Goal: Task Accomplishment & Management: Manage account settings

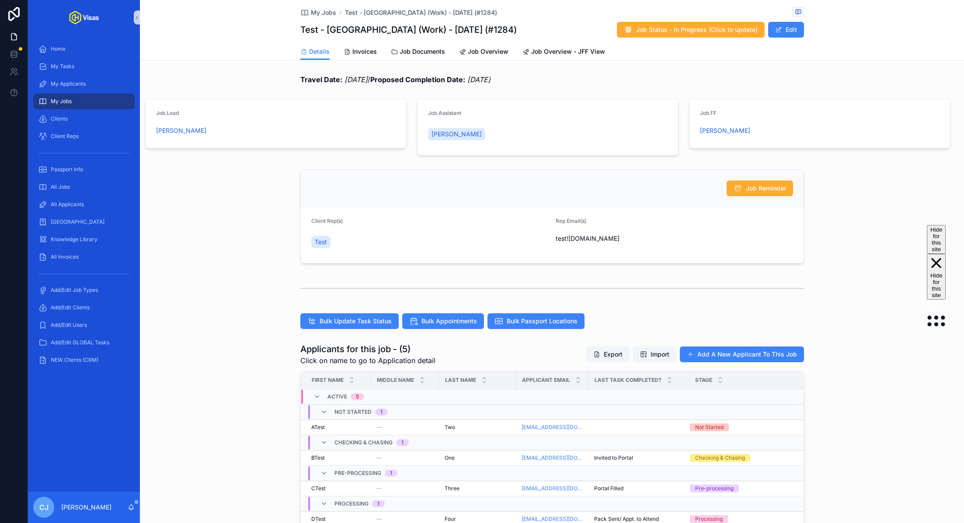
scroll to position [126, 0]
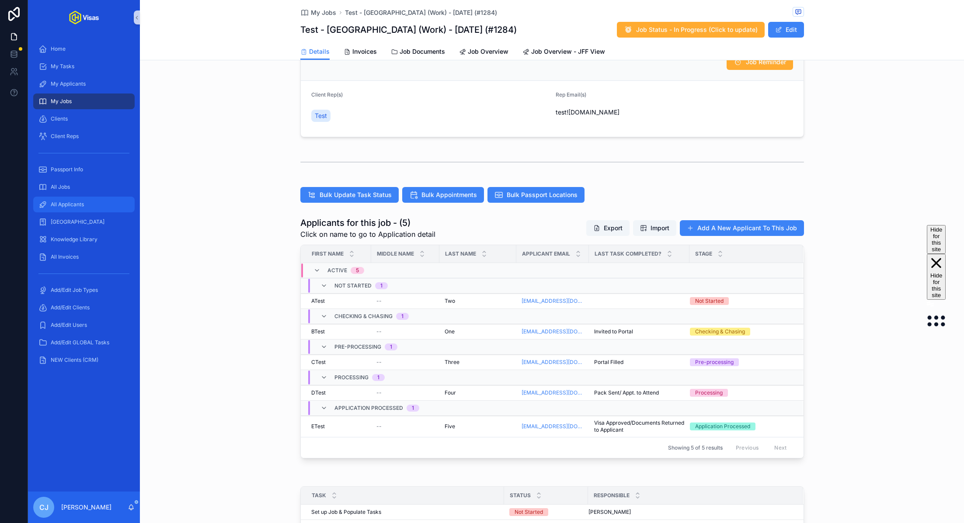
click at [85, 210] on div "All Applicants" at bounding box center [83, 205] width 91 height 14
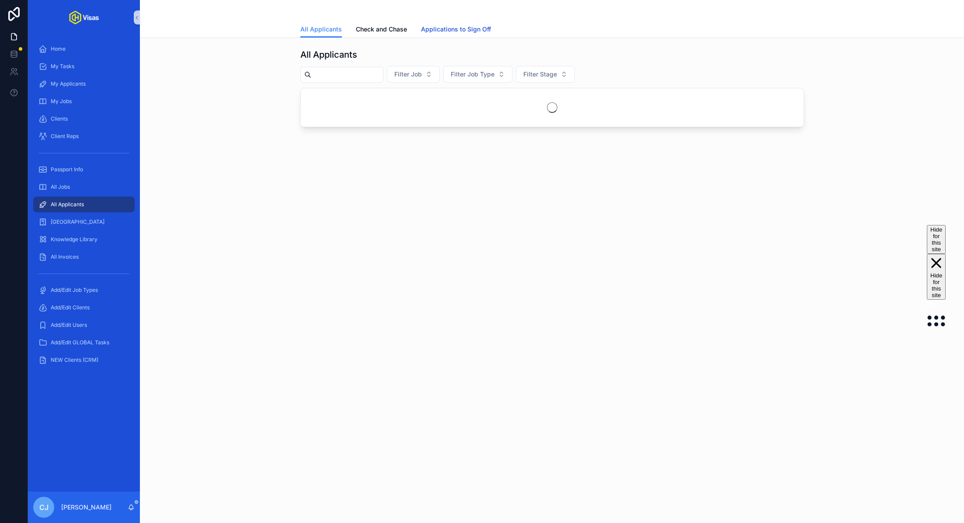
click at [454, 30] on span "Applications to Sign Off" at bounding box center [456, 29] width 70 height 9
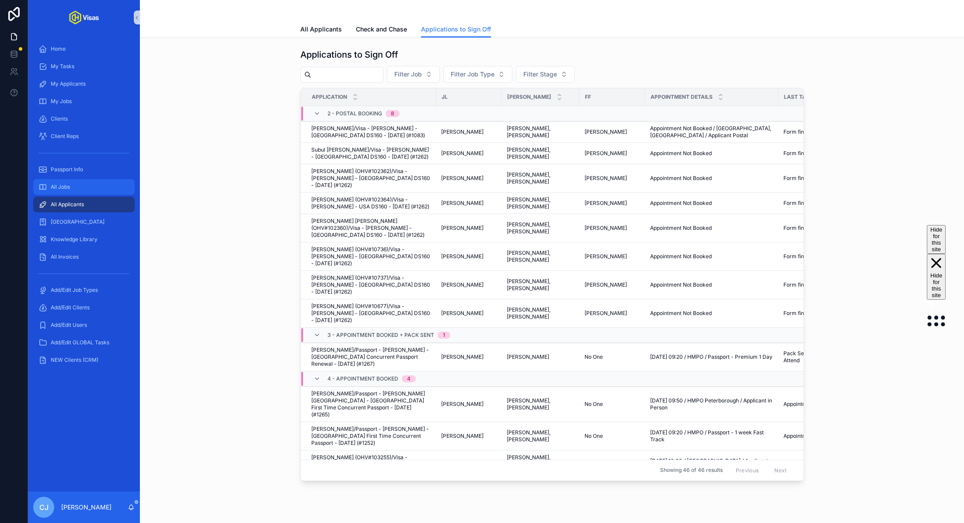
click at [71, 192] on div "All Jobs" at bounding box center [83, 187] width 91 height 14
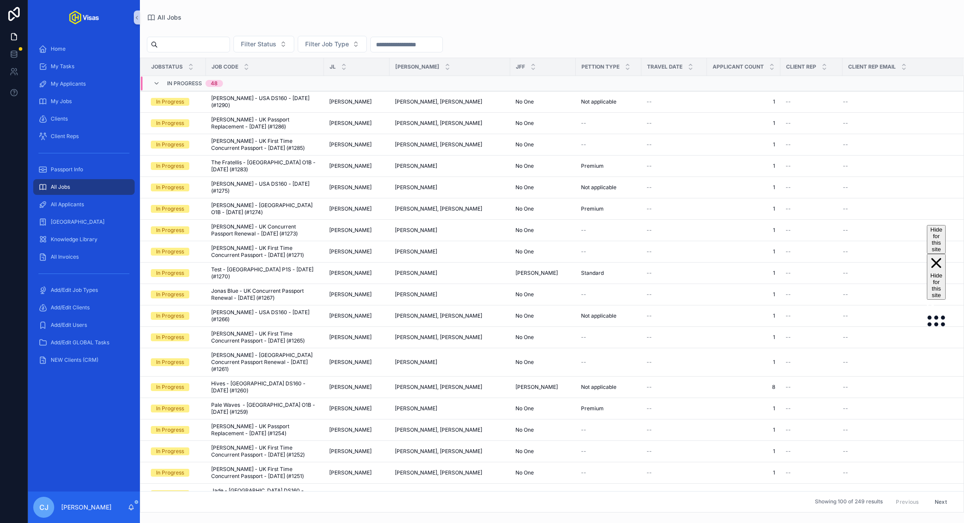
click at [190, 49] on input "scrollable content" at bounding box center [194, 44] width 72 height 12
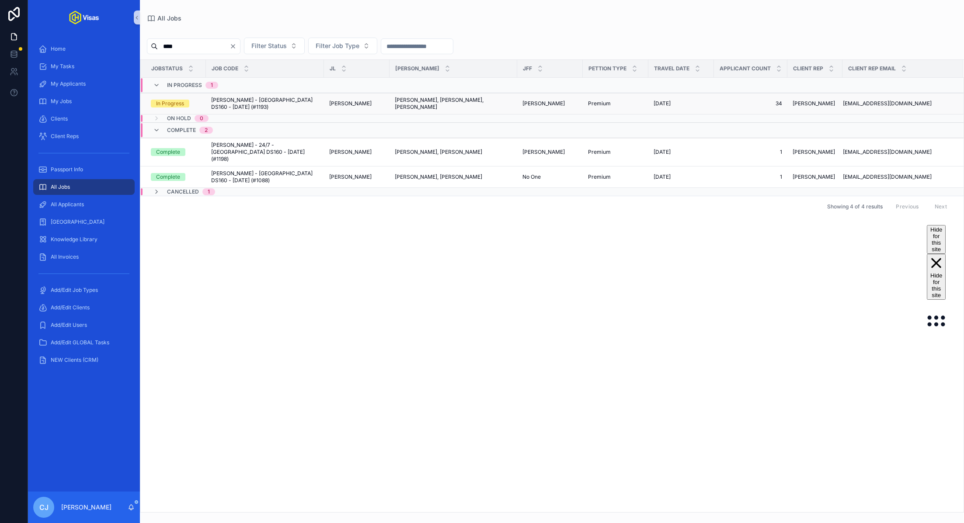
type input "****"
click at [260, 103] on span "[PERSON_NAME] - [GEOGRAPHIC_DATA] DS160 - [DATE] (#1193)" at bounding box center [265, 104] width 108 height 14
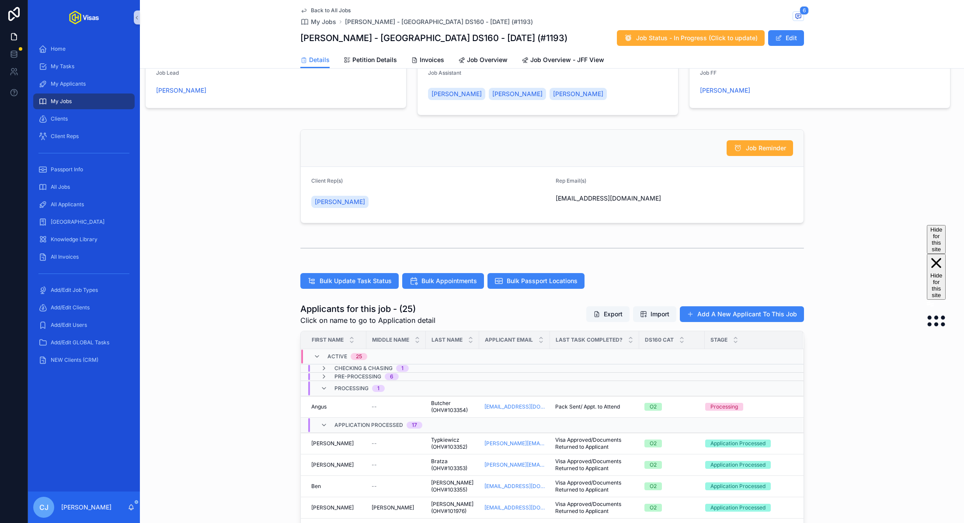
scroll to position [209, 0]
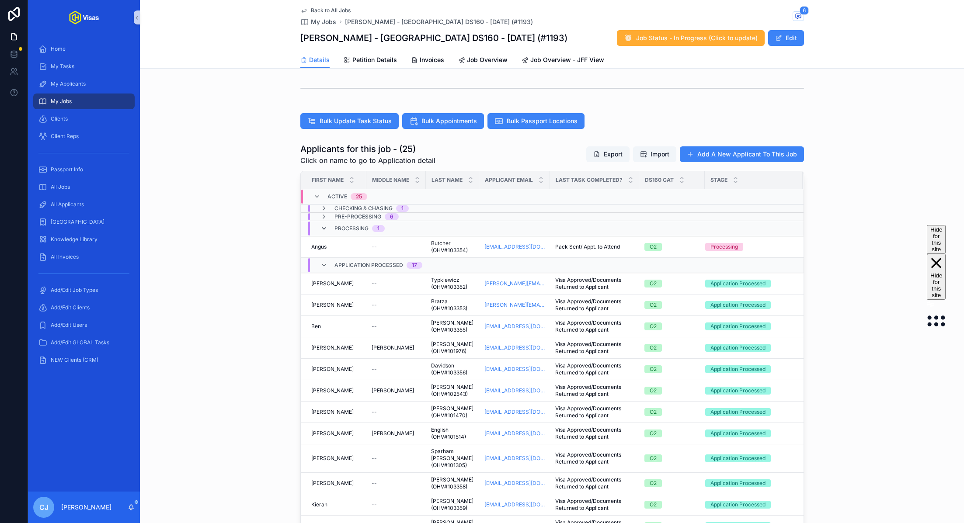
click at [324, 229] on icon "scrollable content" at bounding box center [324, 228] width 7 height 7
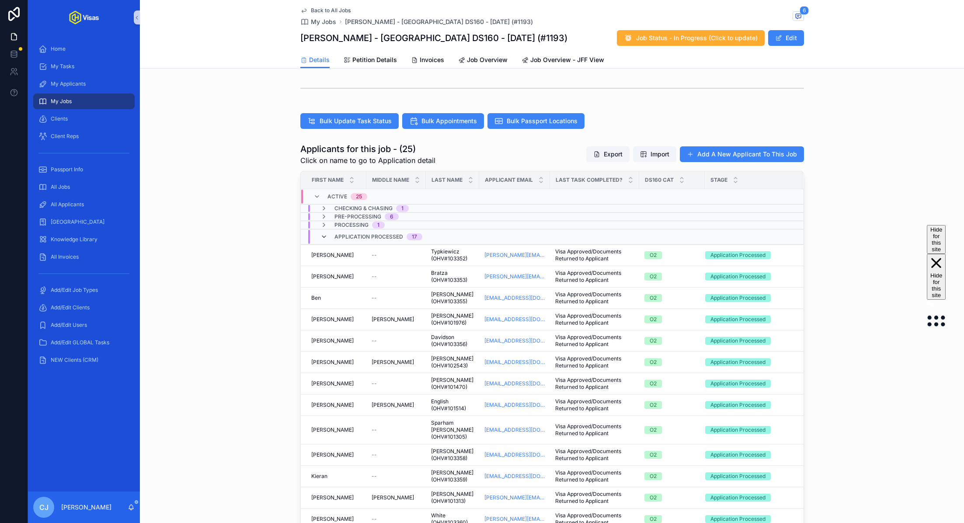
click at [326, 235] on icon "scrollable content" at bounding box center [324, 237] width 7 height 7
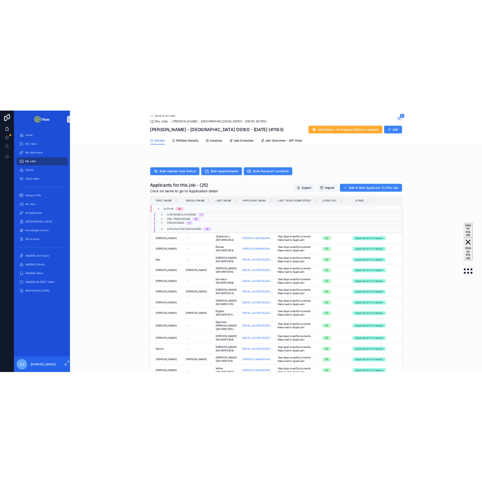
scroll to position [168, 0]
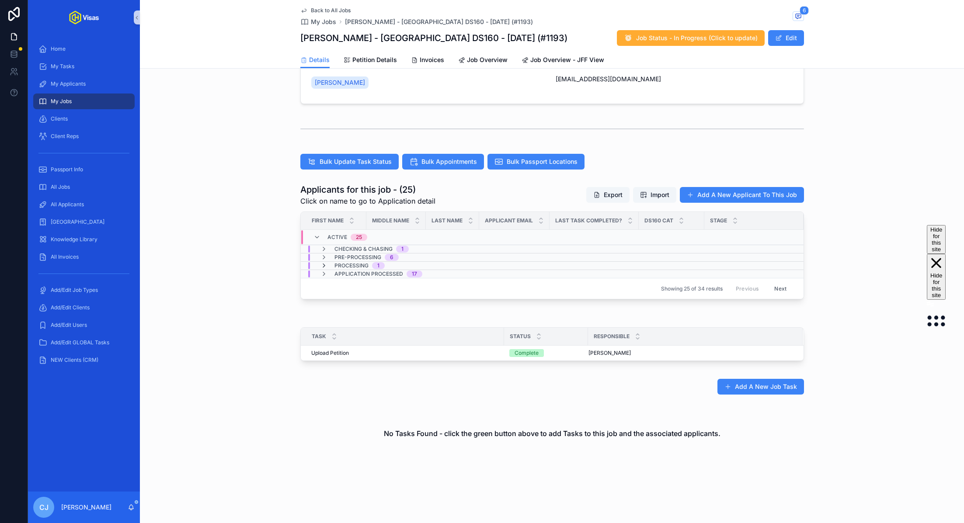
click at [323, 263] on icon "scrollable content" at bounding box center [324, 265] width 7 height 7
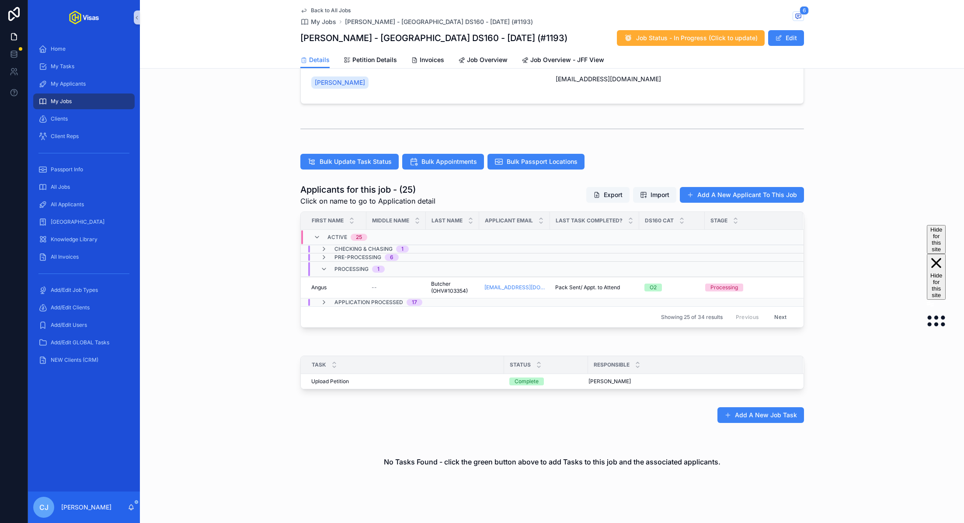
click at [323, 263] on div "Processing 1" at bounding box center [353, 269] width 64 height 14
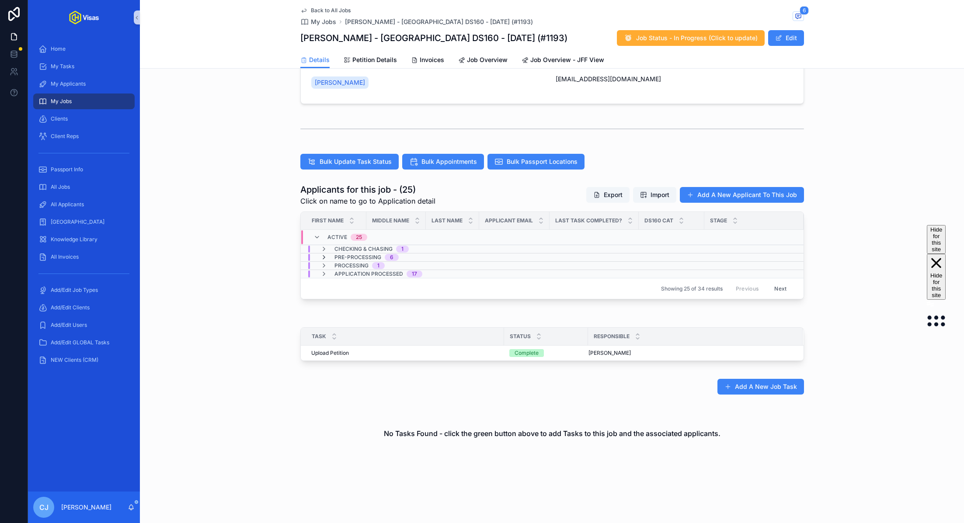
click at [324, 257] on icon "scrollable content" at bounding box center [324, 257] width 7 height 7
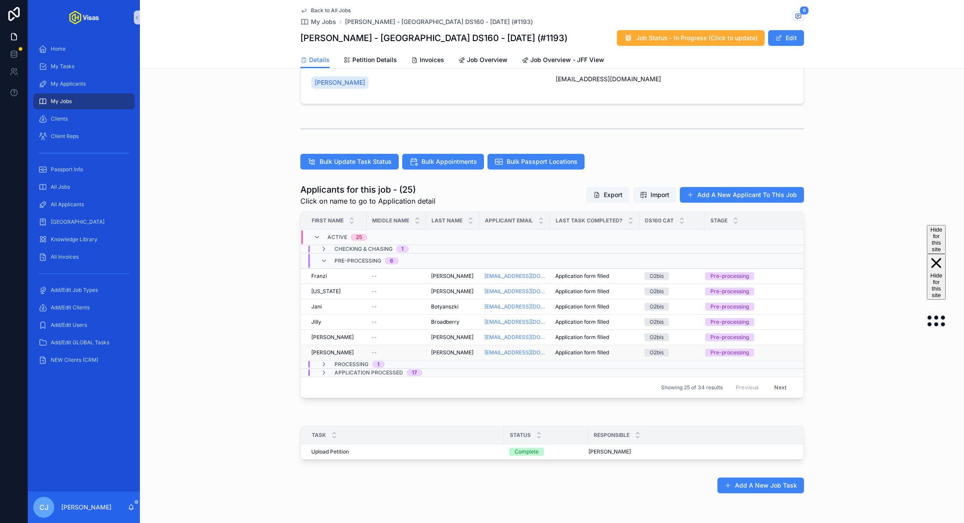
click at [436, 352] on span "[PERSON_NAME]" at bounding box center [452, 352] width 42 height 7
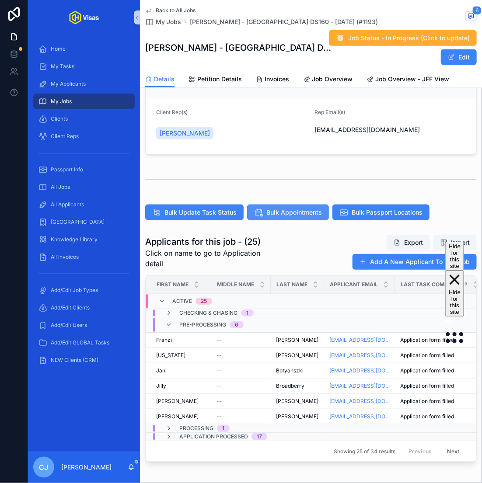
scroll to position [219, 0]
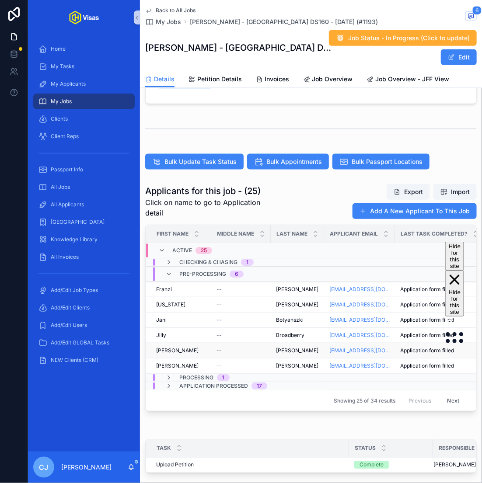
click at [289, 350] on span "[PERSON_NAME]" at bounding box center [297, 350] width 42 height 7
click at [286, 332] on span "Broadberry" at bounding box center [290, 335] width 28 height 7
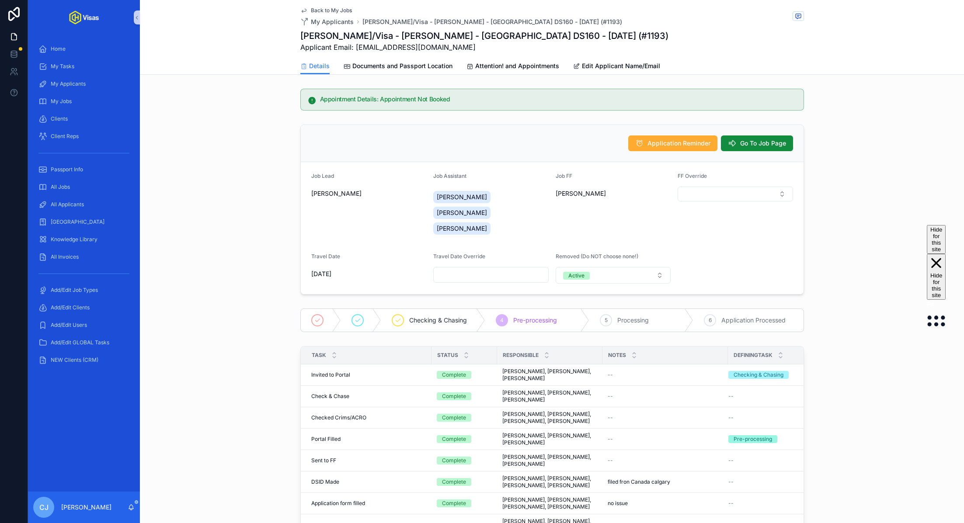
scroll to position [130, 0]
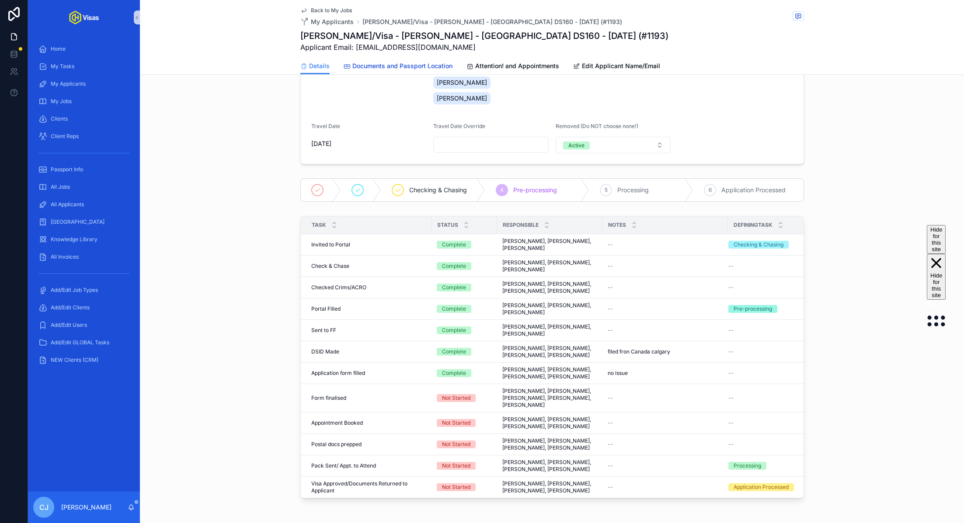
click at [404, 65] on span "Documents and Passport Location" at bounding box center [402, 66] width 100 height 9
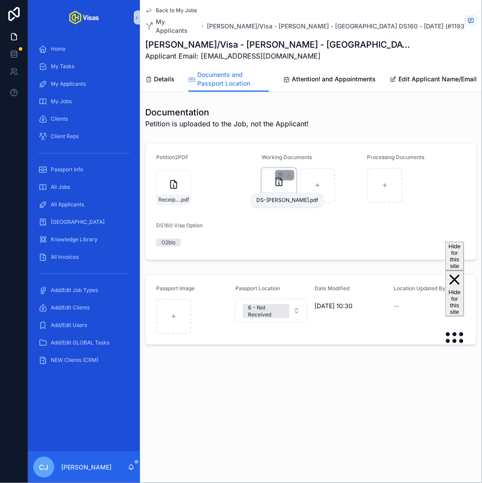
click at [269, 194] on span "DS-ID-DAVIES" at bounding box center [274, 197] width 21 height 7
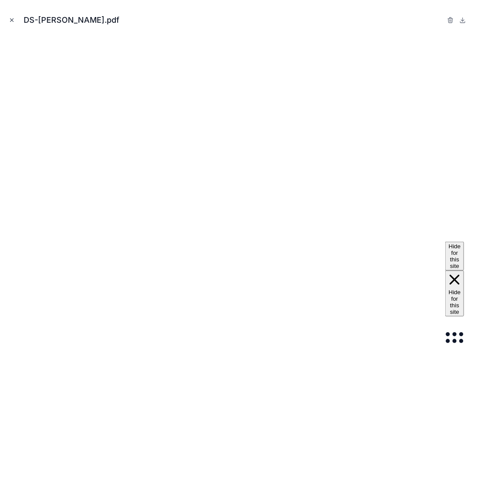
click at [10, 17] on icon "Close modal" at bounding box center [12, 20] width 6 height 6
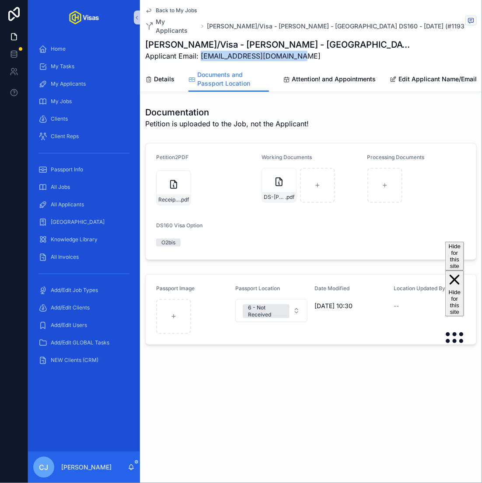
drag, startPoint x: 291, startPoint y: 48, endPoint x: 201, endPoint y: 49, distance: 90.5
click at [201, 51] on span "Applicant Email: thedeliciousist@gmail.com" at bounding box center [278, 56] width 266 height 10
copy span "[EMAIL_ADDRESS][DOMAIN_NAME]"
click at [171, 181] on icon "scrollable content" at bounding box center [174, 185] width 6 height 8
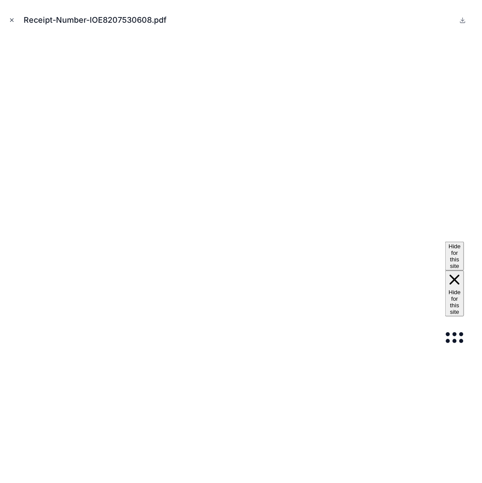
click at [12, 19] on icon "Close modal" at bounding box center [12, 20] width 6 height 6
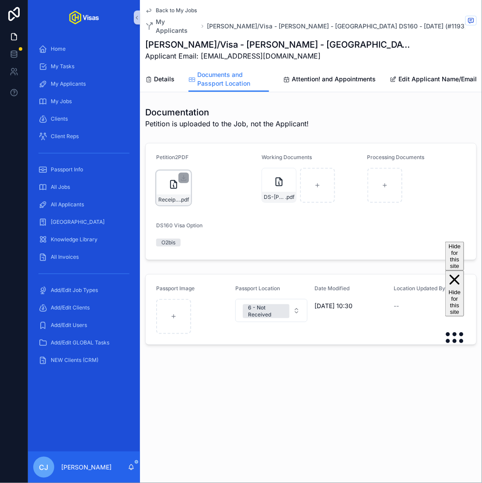
click at [170, 195] on div "Receipt-Number-IOE8207530608 .pdf" at bounding box center [174, 200] width 34 height 10
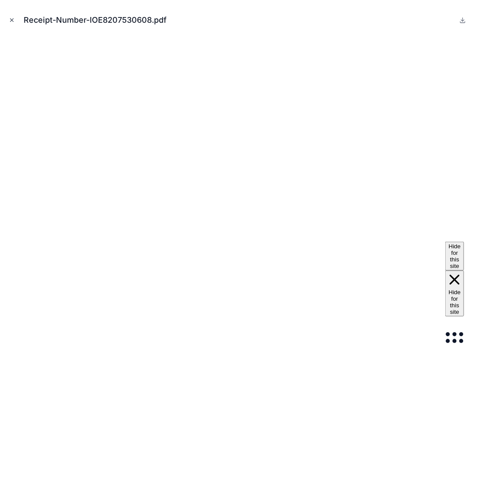
click at [14, 22] on icon "Close modal" at bounding box center [12, 20] width 6 height 6
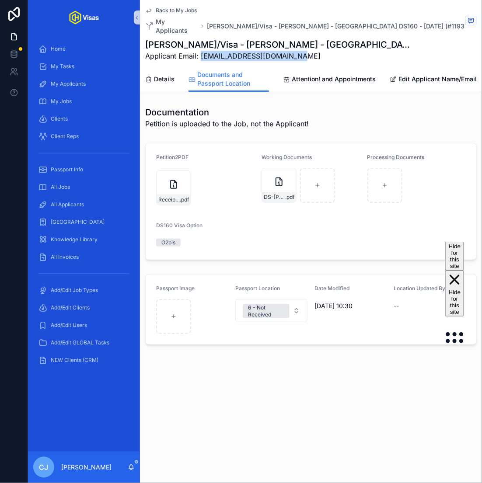
drag, startPoint x: 296, startPoint y: 46, endPoint x: 200, endPoint y: 50, distance: 96.7
click at [200, 51] on span "Applicant Email: thedeliciousist@gmail.com" at bounding box center [278, 56] width 266 height 10
copy span "[EMAIL_ADDRESS][DOMAIN_NAME]"
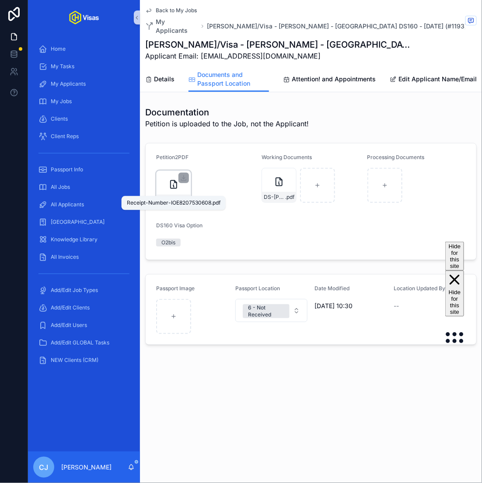
click at [180, 196] on span ".pdf" at bounding box center [184, 199] width 9 height 7
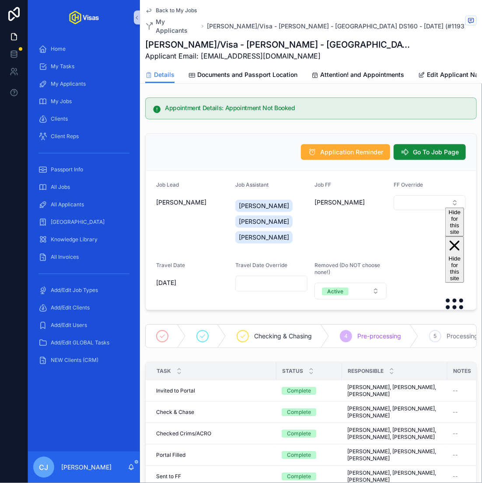
click at [190, 38] on h1 "[PERSON_NAME]/Visa - [PERSON_NAME] - [GEOGRAPHIC_DATA] DS160 - [DATE] (#1193)" at bounding box center [278, 44] width 266 height 12
click at [265, 70] on span "Documents and Passport Location" at bounding box center [247, 74] width 100 height 9
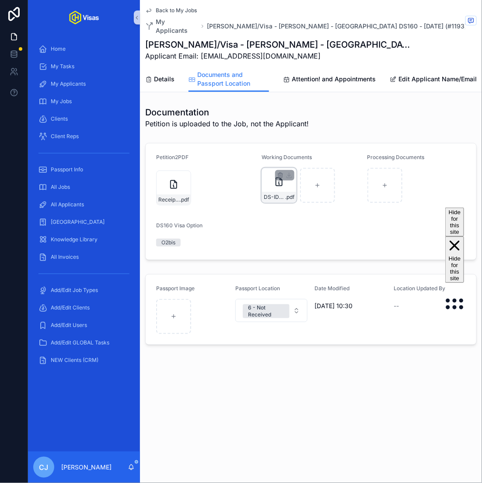
click at [279, 192] on div "DS-ID-BERNHARDT .pdf" at bounding box center [279, 197] width 34 height 10
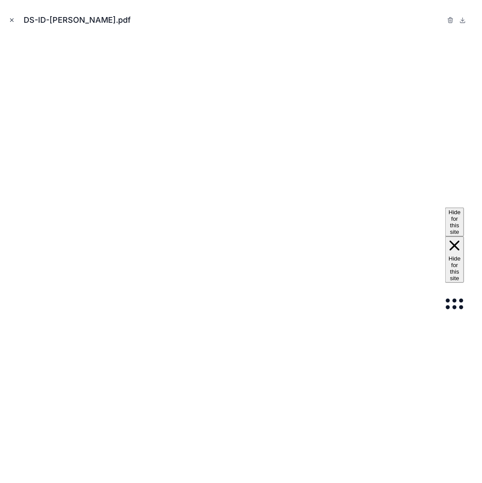
click at [15, 22] on button "Close modal" at bounding box center [12, 20] width 10 height 10
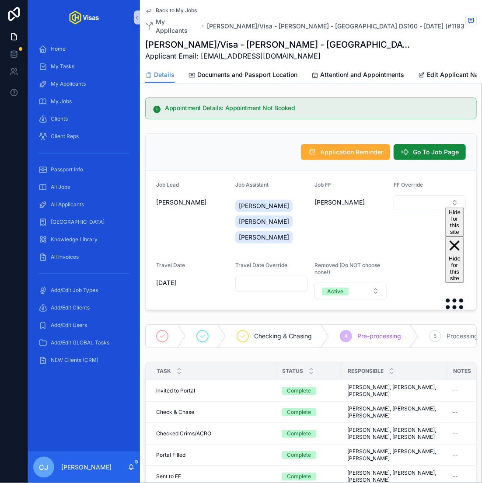
click at [200, 38] on h1 "[PERSON_NAME]/Visa - [PERSON_NAME] - [GEOGRAPHIC_DATA] DS160 - [DATE] (#1193)" at bounding box center [278, 44] width 266 height 12
copy h1 "Broadberry"
click at [275, 70] on span "Documents and Passport Location" at bounding box center [247, 74] width 100 height 9
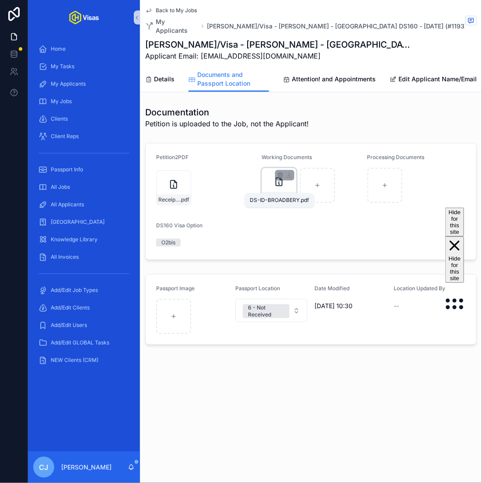
click at [283, 194] on span "DS-ID-BROADBERY" at bounding box center [274, 197] width 21 height 7
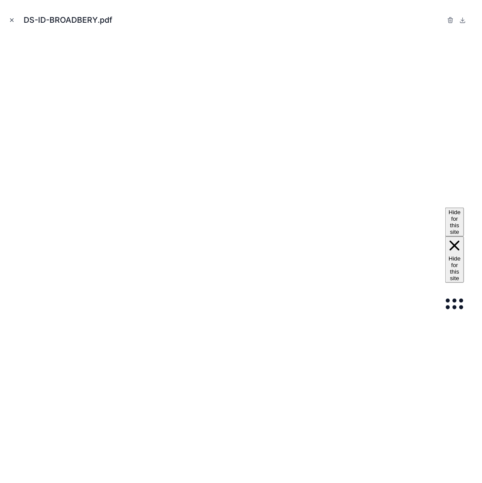
click at [10, 18] on icon "Close modal" at bounding box center [12, 20] width 6 height 6
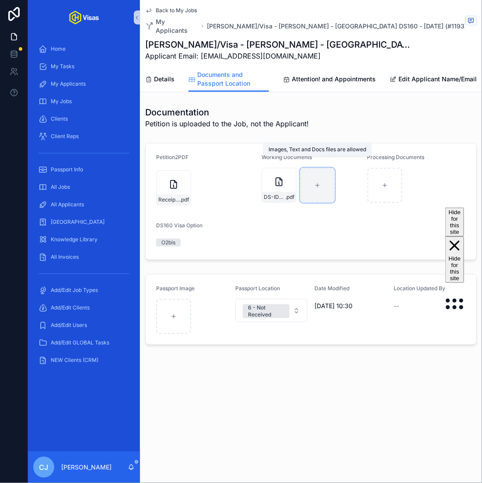
click at [328, 194] on div "scrollable content" at bounding box center [317, 185] width 35 height 35
type input "**********"
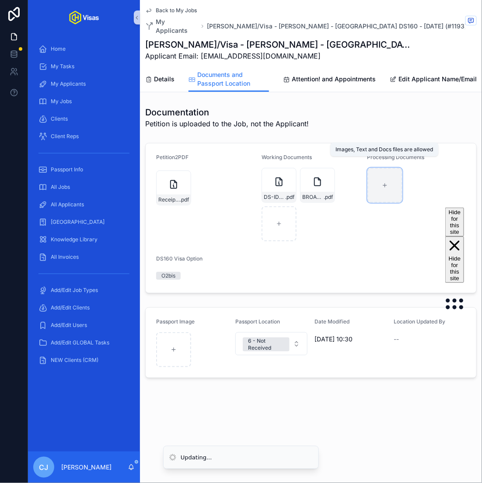
click at [384, 182] on icon "scrollable content" at bounding box center [385, 185] width 6 height 6
type input "**********"
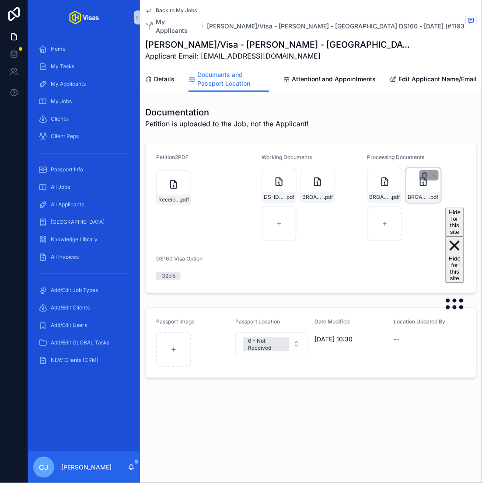
click at [425, 172] on icon "scrollable content" at bounding box center [424, 175] width 7 height 7
click at [443, 150] on icon "scrollable content" at bounding box center [443, 149] width 7 height 7
click at [419, 187] on div "scrollable content" at bounding box center [423, 185] width 35 height 35
type input "**********"
click at [174, 38] on h1 "Jilly Broadberry/Visa - Tate McRae - USA DS160 - May/25 (#1193)" at bounding box center [278, 44] width 266 height 12
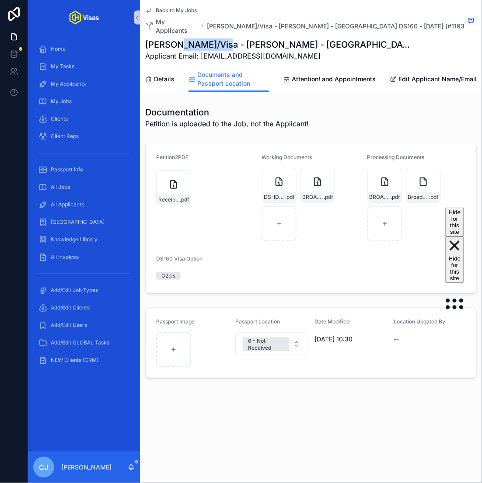
click at [174, 38] on h1 "Jilly Broadberry/Visa - Tate McRae - USA DS160 - May/25 (#1193)" at bounding box center [278, 44] width 266 height 12
copy h1 "Broadberry"
click at [183, 174] on icon "scrollable content" at bounding box center [183, 177] width 7 height 7
click at [151, 71] on link "Details" at bounding box center [159, 79] width 29 height 17
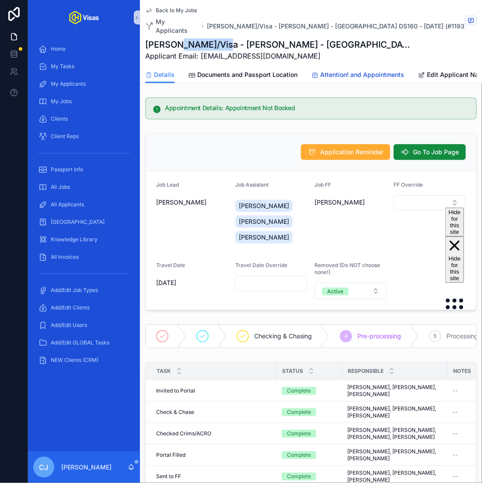
click at [321, 70] on span "Attention! and Appointments" at bounding box center [362, 74] width 84 height 9
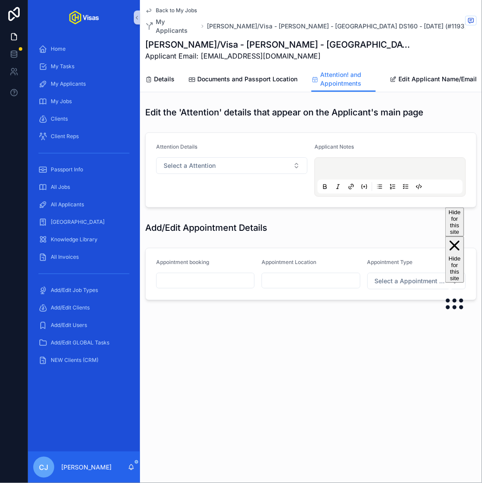
click at [219, 275] on input "scrollable content" at bounding box center [206, 281] width 98 height 12
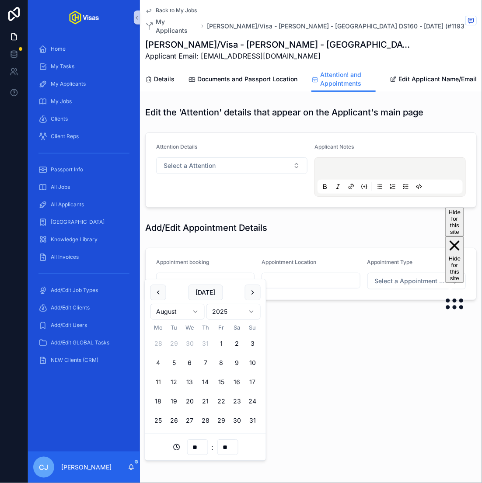
click at [227, 317] on html "Home My Tasks My Applicants My Jobs Clients Client Reps Passport Info All Jobs …" at bounding box center [241, 241] width 482 height 483
click at [187, 312] on html "Home My Tasks My Applicants My Jobs Clients Client Reps Passport Info All Jobs …" at bounding box center [241, 241] width 482 height 483
click at [172, 383] on button "13" at bounding box center [174, 382] width 16 height 16
click at [195, 448] on input "**" at bounding box center [197, 447] width 20 height 12
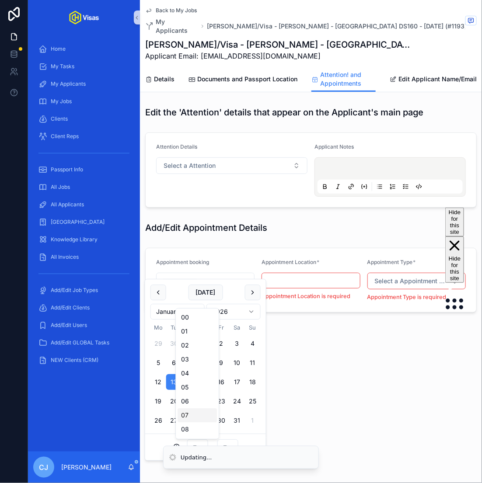
click at [192, 414] on div "07" at bounding box center [197, 415] width 39 height 14
type input "**********"
type input "**"
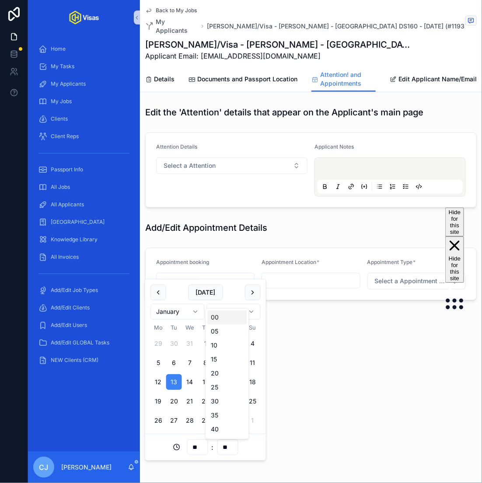
click at [228, 448] on input "**" at bounding box center [227, 447] width 20 height 12
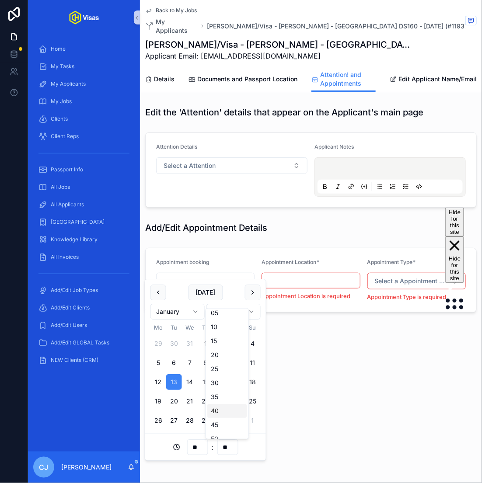
scroll to position [20, 0]
click at [218, 423] on div "45" at bounding box center [227, 424] width 39 height 14
type input "**********"
type input "**"
click at [304, 275] on input "scrollable content" at bounding box center [311, 281] width 98 height 12
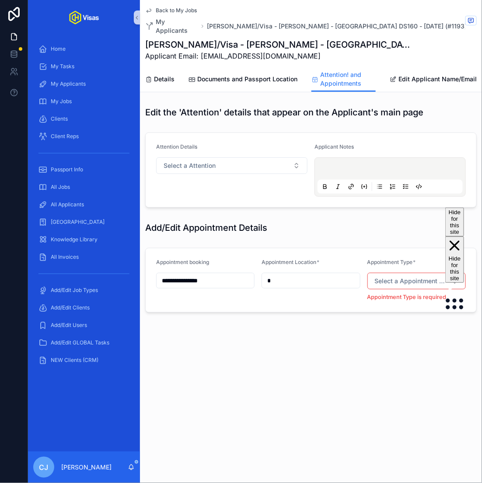
type input "*"
paste input "**********"
type input "**********"
click at [416, 276] on button "Select a Appointment Type" at bounding box center [416, 281] width 98 height 17
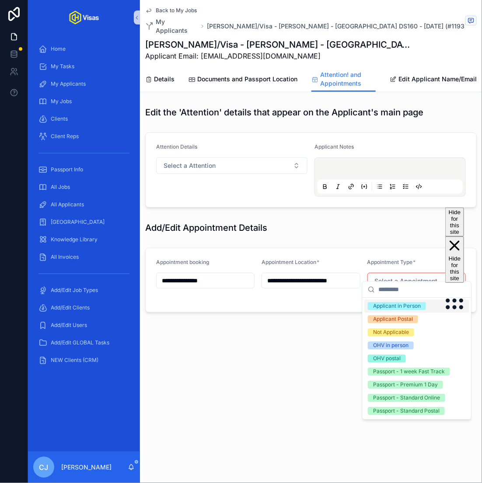
click at [401, 307] on div "Applicant in Person" at bounding box center [397, 307] width 48 height 8
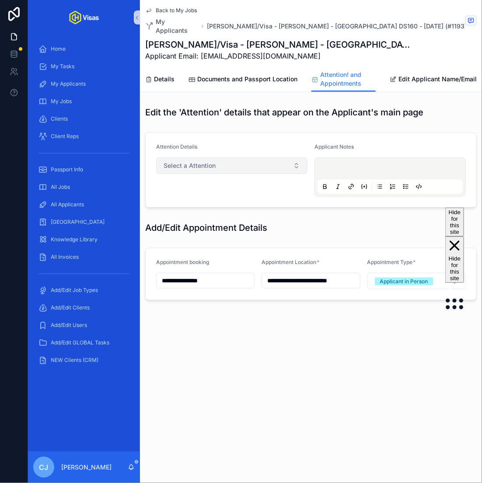
click at [254, 157] on button "Select a Attention" at bounding box center [231, 165] width 151 height 17
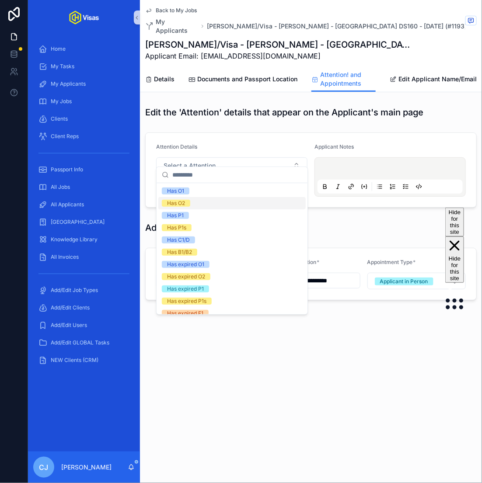
click at [235, 206] on div "Has O2" at bounding box center [231, 203] width 147 height 12
click at [349, 166] on p "scrollable content" at bounding box center [391, 170] width 145 height 9
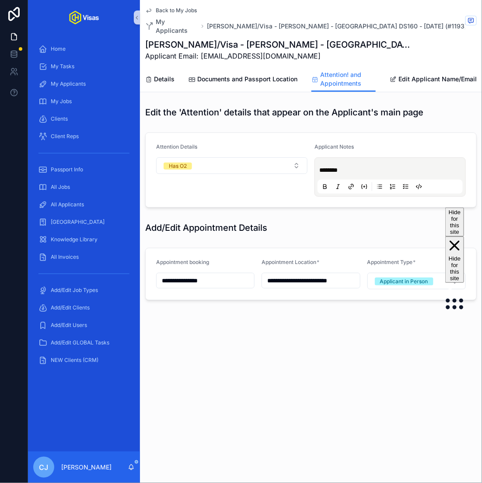
click at [330, 218] on div "Add/Edit Appointment Details" at bounding box center [311, 227] width 342 height 19
click at [255, 75] on span "Documents and Passport Location" at bounding box center [247, 79] width 100 height 9
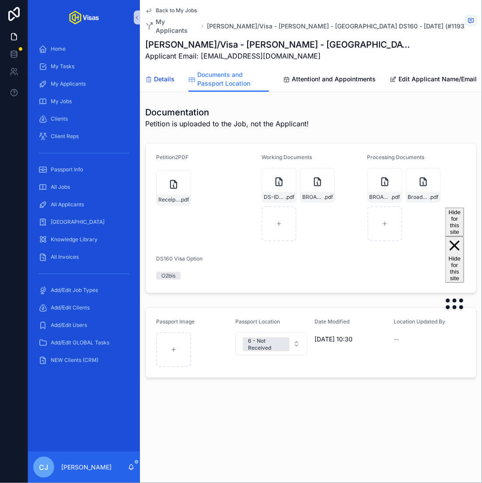
click at [159, 75] on span "Details" at bounding box center [164, 79] width 21 height 9
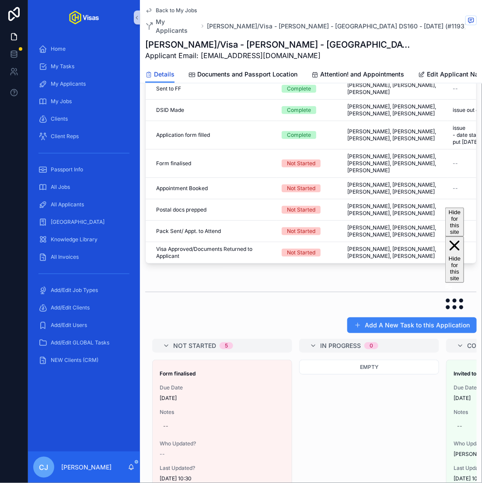
scroll to position [534, 0]
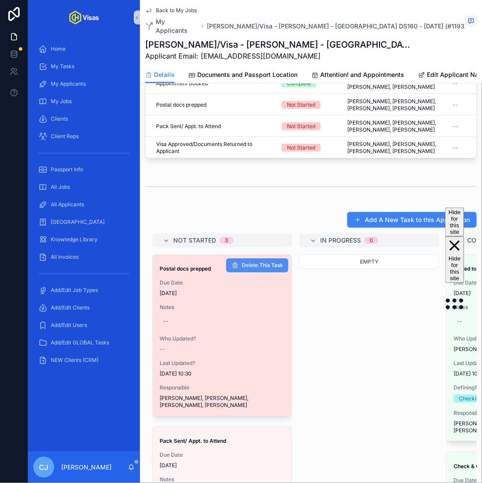
click at [268, 262] on span "Delete This Task" at bounding box center [262, 265] width 41 height 7
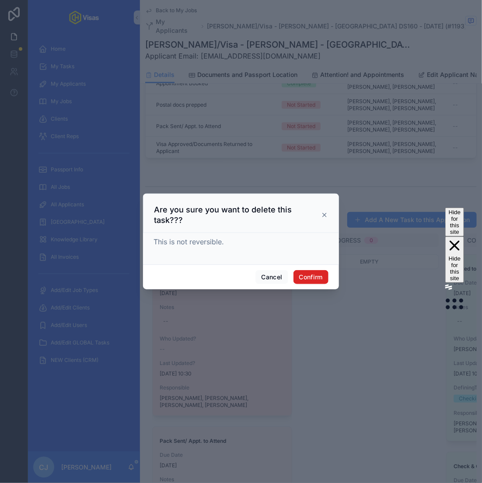
click at [313, 272] on button "Confirm" at bounding box center [310, 277] width 35 height 14
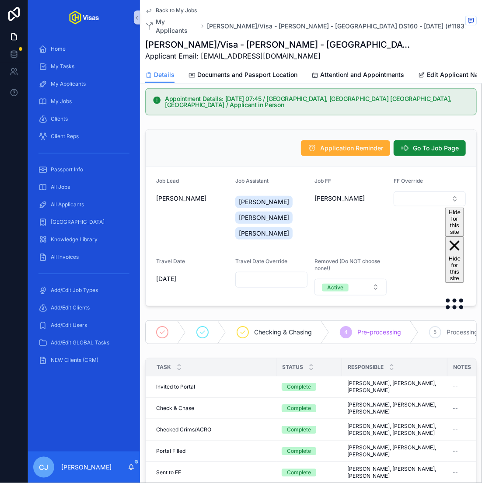
scroll to position [0, 0]
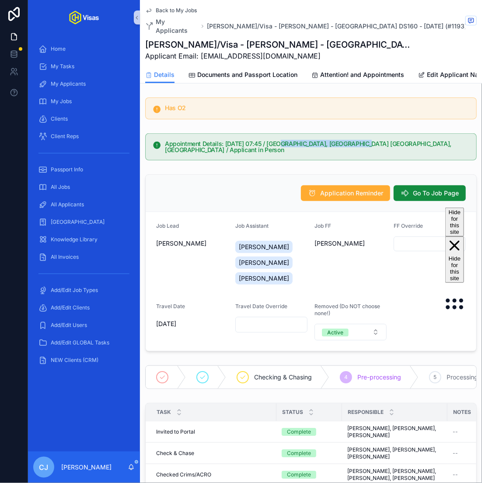
drag, startPoint x: 357, startPoint y: 133, endPoint x: 279, endPoint y: 135, distance: 78.7
click at [279, 141] on h5 "Appointment Details: 13/01/2026 07:45 / Toronto, ON Ontario, Canada / Applicant…" at bounding box center [317, 147] width 304 height 12
copy h5 "Toronto, ON Ontario, Canada"
click at [429, 189] on span "Go To Job Page" at bounding box center [436, 193] width 46 height 9
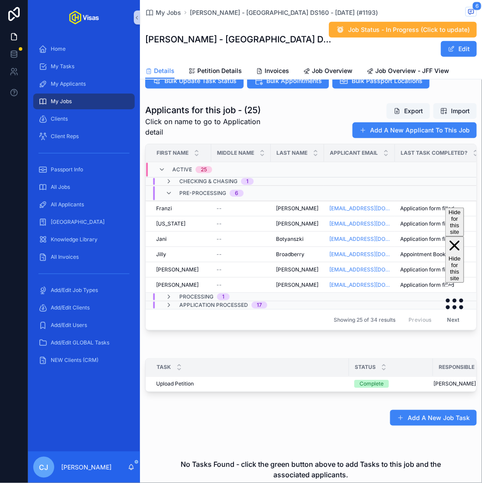
scroll to position [292, 0]
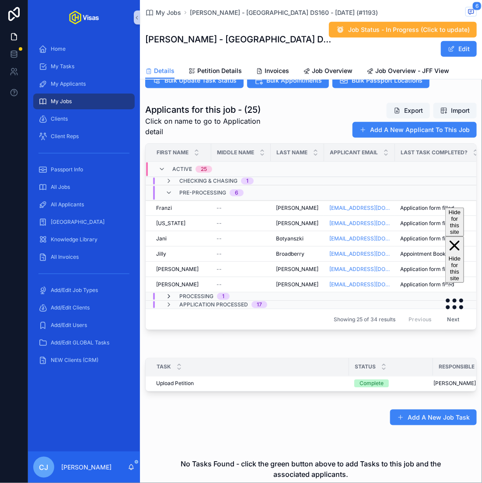
click at [171, 293] on icon "scrollable content" at bounding box center [168, 296] width 7 height 7
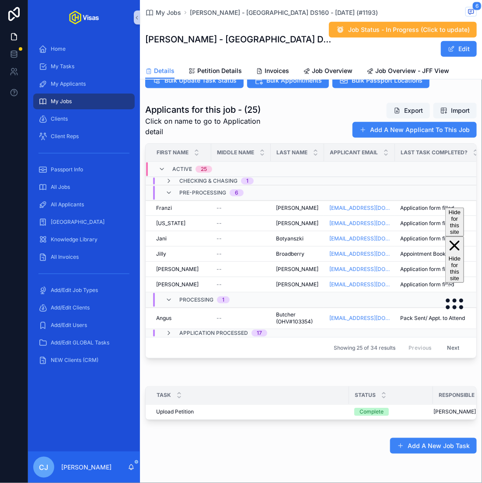
click at [171, 293] on div "Processing 1" at bounding box center [197, 300] width 64 height 14
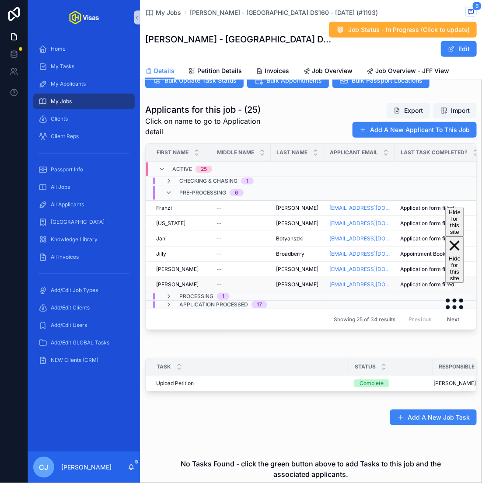
click at [281, 284] on span "[PERSON_NAME]" at bounding box center [297, 284] width 42 height 7
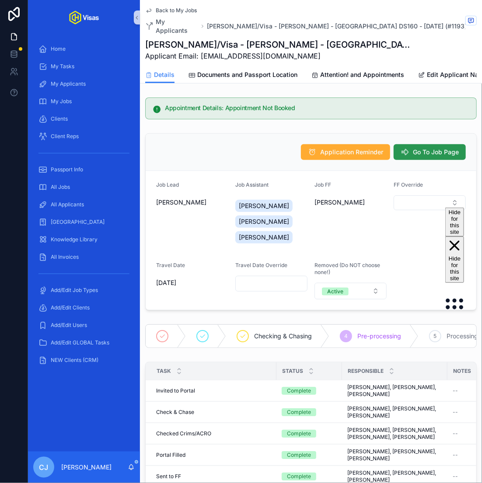
click at [433, 148] on span "Go To Job Page" at bounding box center [436, 152] width 46 height 9
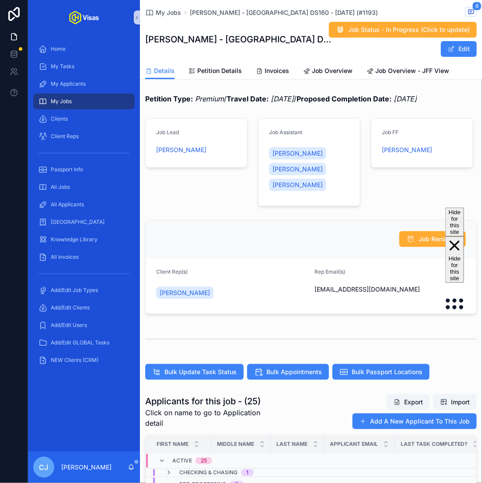
scroll to position [213, 0]
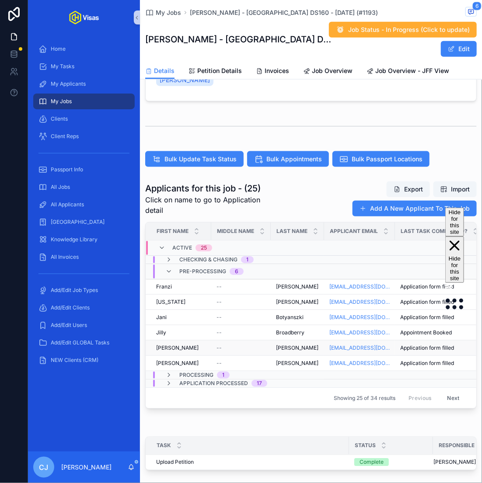
click at [271, 347] on td "Bernhardt Bernhardt" at bounding box center [297, 348] width 53 height 15
click at [287, 347] on span "[PERSON_NAME]" at bounding box center [297, 348] width 42 height 7
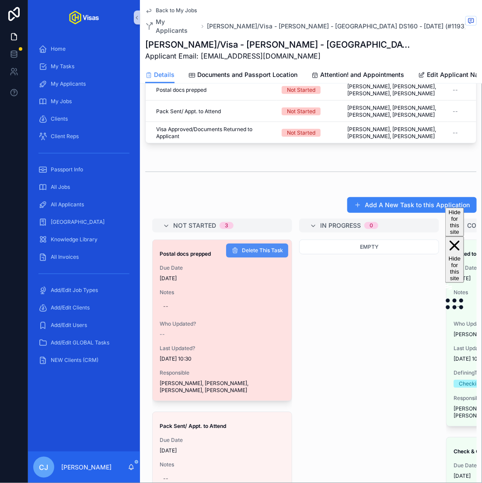
click at [268, 247] on span "Delete This Task" at bounding box center [262, 250] width 41 height 7
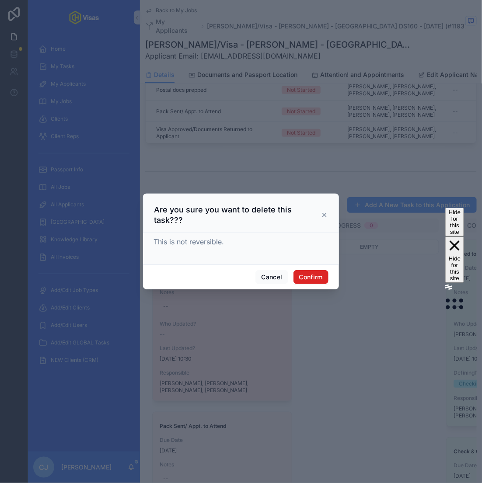
click at [311, 275] on button "Confirm" at bounding box center [310, 277] width 35 height 14
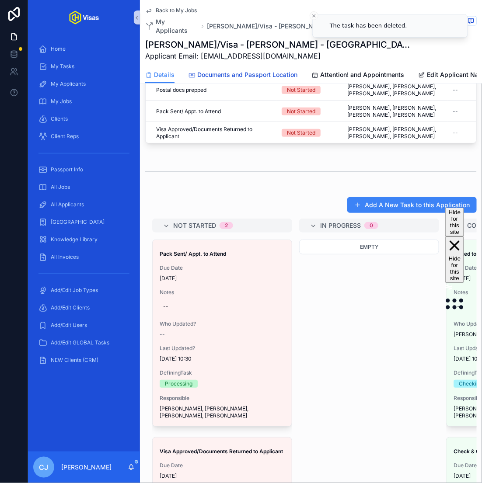
click at [273, 70] on span "Documents and Passport Location" at bounding box center [247, 74] width 100 height 9
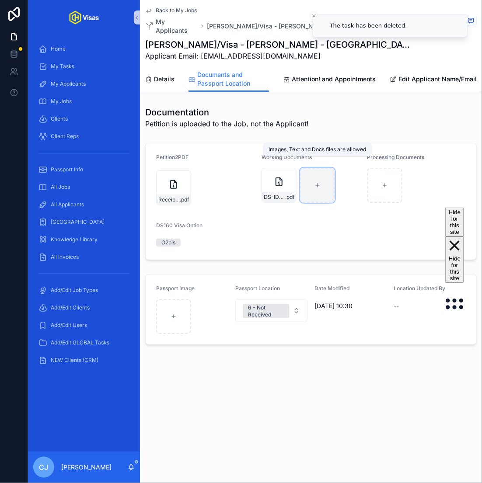
click at [314, 190] on div "scrollable content" at bounding box center [317, 185] width 35 height 35
type input "**********"
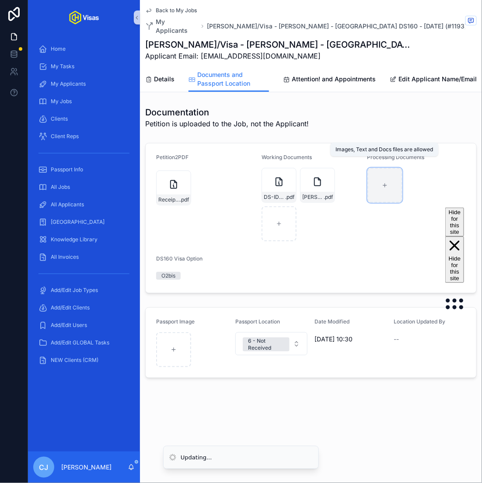
click at [391, 184] on div "scrollable content" at bounding box center [384, 185] width 35 height 35
type input "**********"
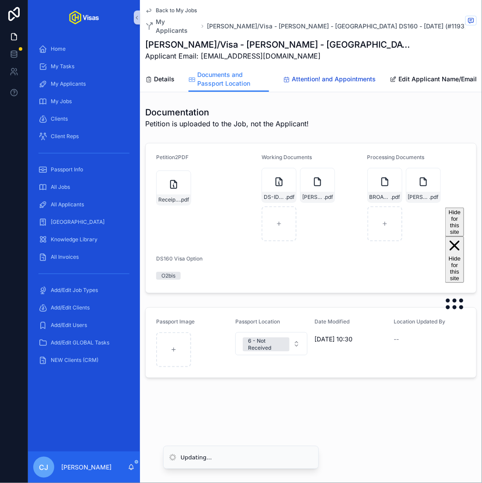
click at [348, 75] on span "Attention! and Appointments" at bounding box center [334, 79] width 84 height 9
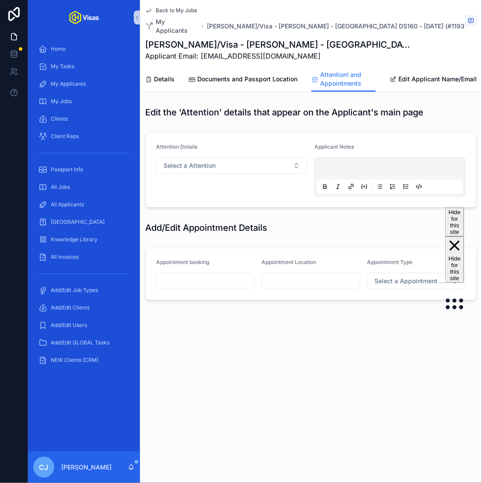
click at [318, 275] on input "scrollable content" at bounding box center [311, 281] width 98 height 12
paste input "**********"
type input "**********"
click at [430, 277] on span "Select a Appointment Type" at bounding box center [411, 281] width 73 height 9
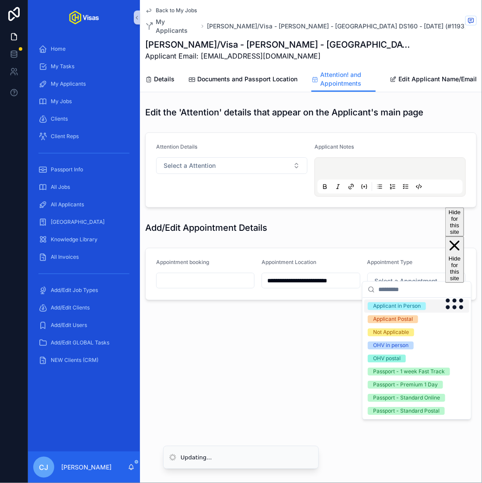
click at [377, 308] on div "Applicant in Person" at bounding box center [397, 307] width 48 height 8
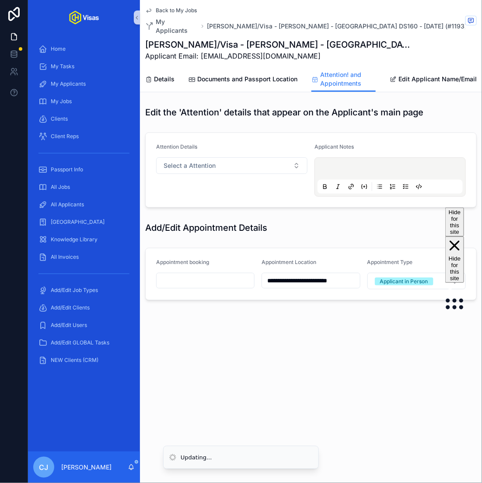
click at [219, 275] on input "scrollable content" at bounding box center [206, 281] width 98 height 12
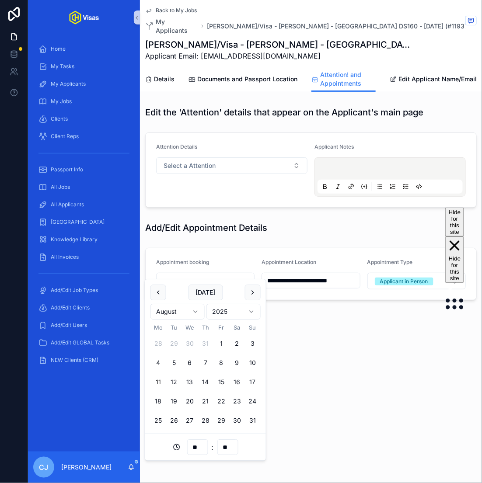
click at [186, 315] on html "**********" at bounding box center [241, 241] width 482 height 483
click at [250, 310] on html "**********" at bounding box center [241, 241] width 482 height 483
click at [237, 313] on html "**********" at bounding box center [241, 241] width 482 height 483
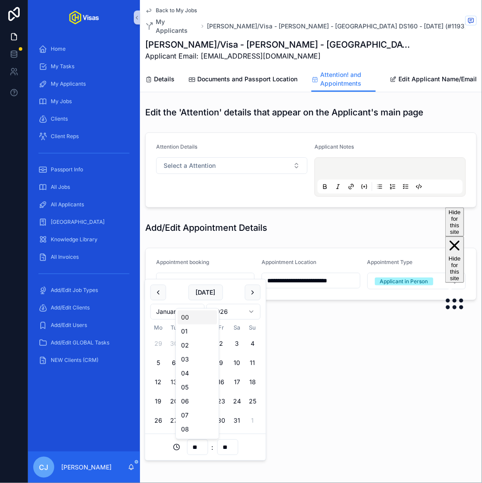
click at [194, 446] on input "**" at bounding box center [197, 447] width 20 height 12
click at [190, 414] on div "07" at bounding box center [197, 415] width 39 height 14
click at [229, 451] on input "**" at bounding box center [227, 447] width 20 height 12
click at [219, 408] on div "45" at bounding box center [227, 408] width 39 height 14
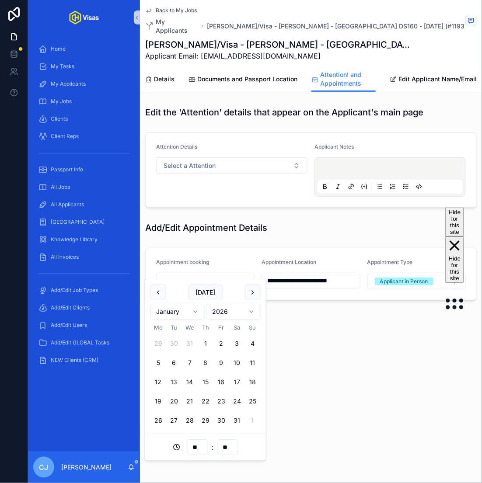
click at [202, 449] on input "**" at bounding box center [197, 447] width 20 height 12
click at [338, 432] on div "**********" at bounding box center [311, 241] width 342 height 483
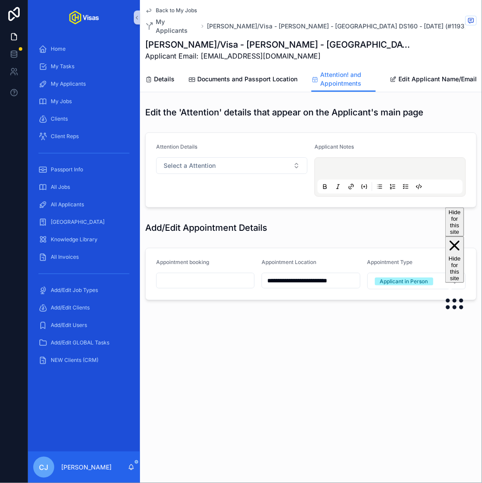
click at [216, 275] on input "scrollable content" at bounding box center [206, 281] width 98 height 12
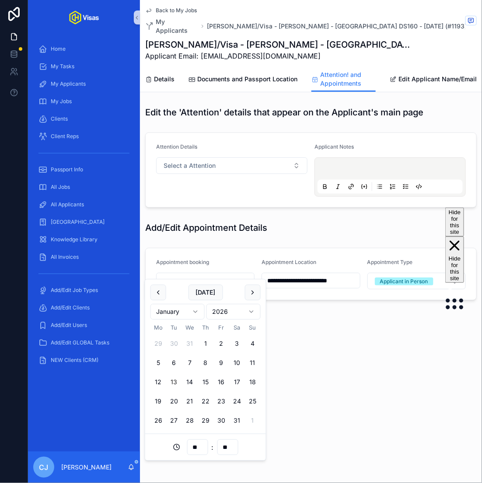
click at [176, 381] on button "13" at bounding box center [174, 382] width 16 height 16
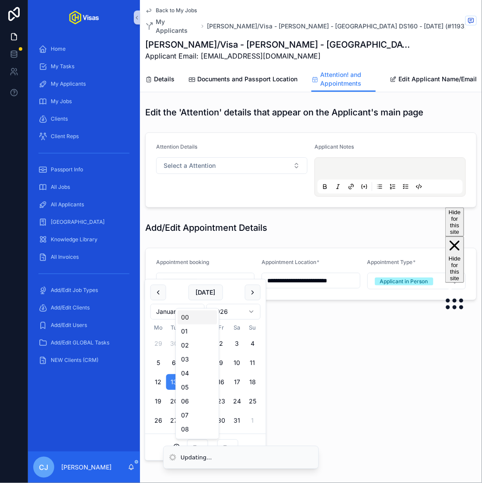
click at [200, 442] on input "**" at bounding box center [197, 447] width 20 height 12
click at [196, 411] on div "07" at bounding box center [197, 415] width 39 height 14
type input "**********"
type input "**"
click at [235, 445] on input "**" at bounding box center [227, 447] width 20 height 12
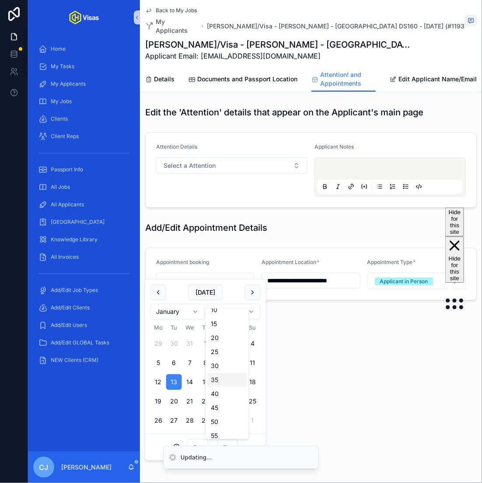
scroll to position [41, 0]
click at [219, 398] on div "45" at bounding box center [227, 403] width 39 height 14
type input "**********"
type input "**"
click at [340, 414] on div "**********" at bounding box center [311, 241] width 342 height 483
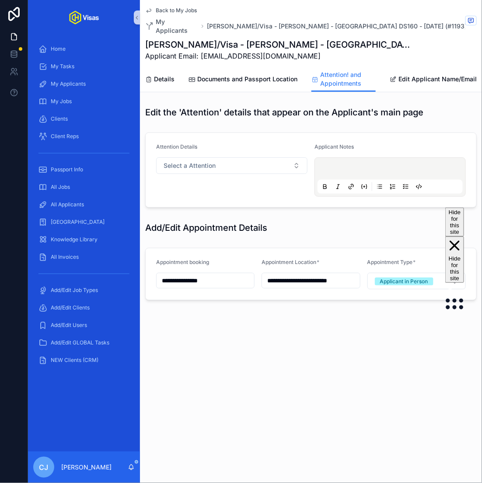
click at [352, 224] on div "Add/Edit Appointment Details" at bounding box center [311, 227] width 342 height 19
click at [164, 71] on link "Details" at bounding box center [159, 79] width 29 height 17
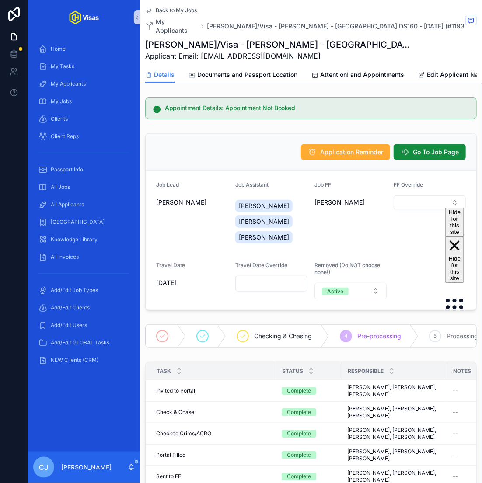
click at [173, 10] on span "Back to My Jobs" at bounding box center [176, 10] width 41 height 7
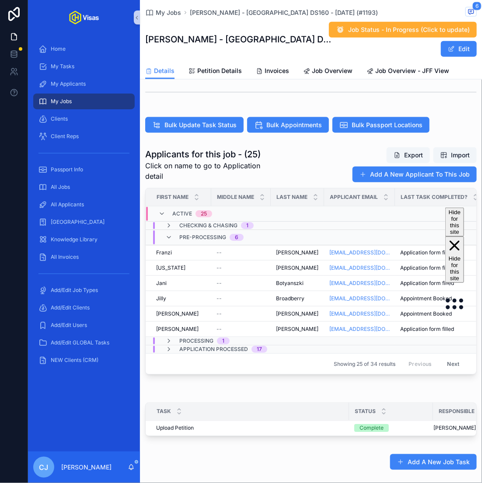
scroll to position [259, 0]
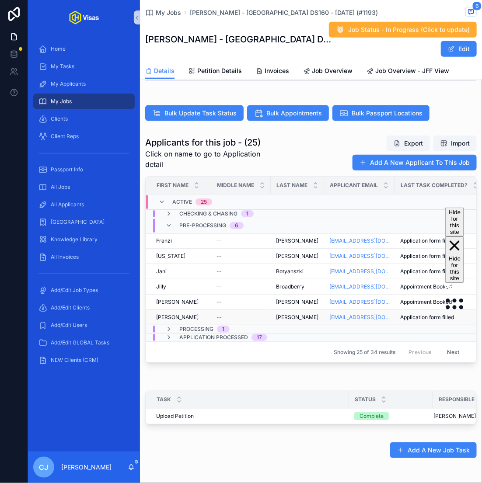
click at [276, 314] on span "[PERSON_NAME]" at bounding box center [297, 317] width 42 height 7
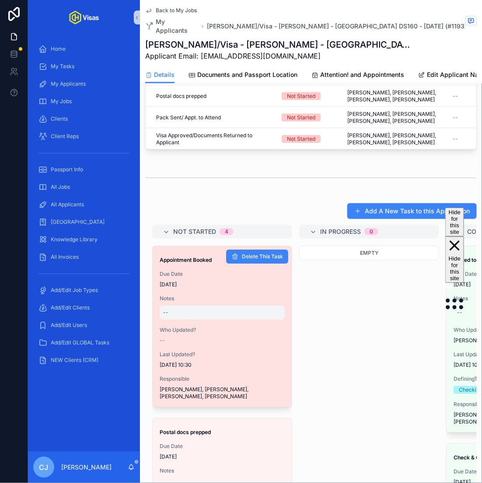
scroll to position [67, 0]
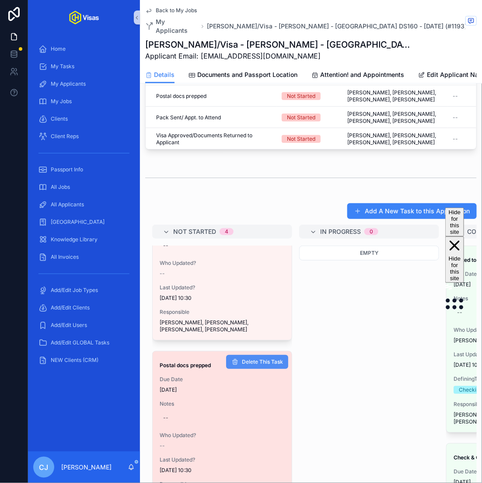
click at [263, 359] on span "Delete This Task" at bounding box center [262, 362] width 41 height 7
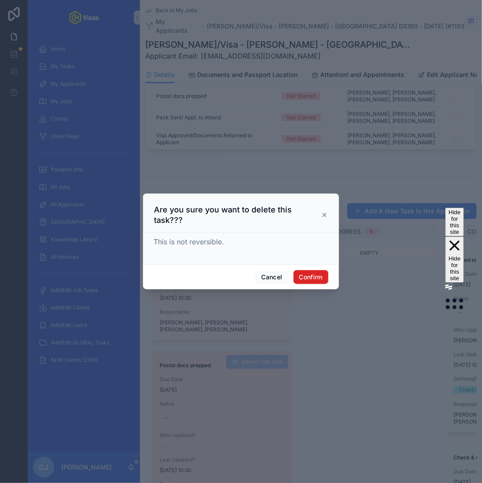
click at [318, 270] on button "Confirm" at bounding box center [310, 277] width 35 height 14
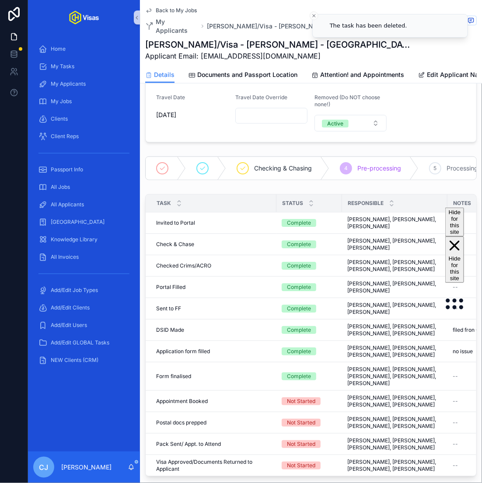
scroll to position [0, 0]
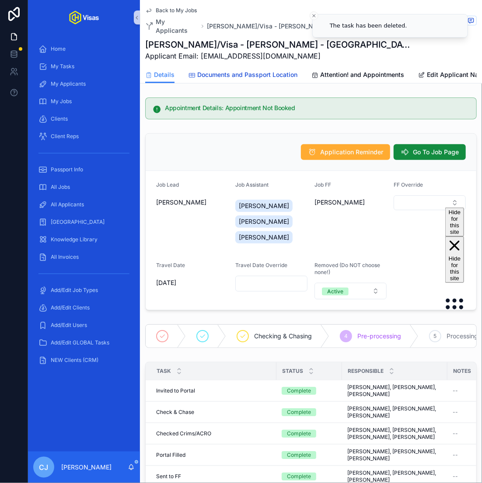
click at [261, 70] on span "Documents and Passport Location" at bounding box center [247, 74] width 100 height 9
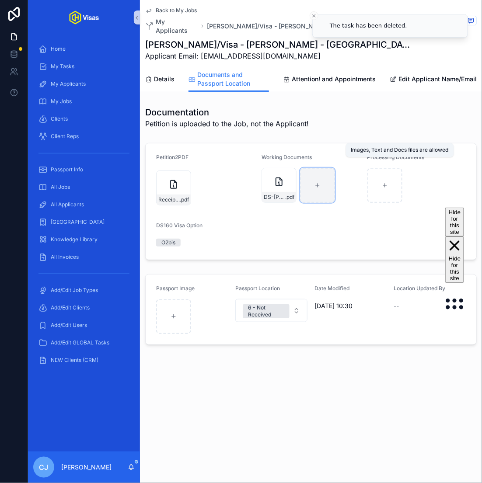
click at [308, 181] on div "scrollable content" at bounding box center [317, 185] width 35 height 35
type input "**********"
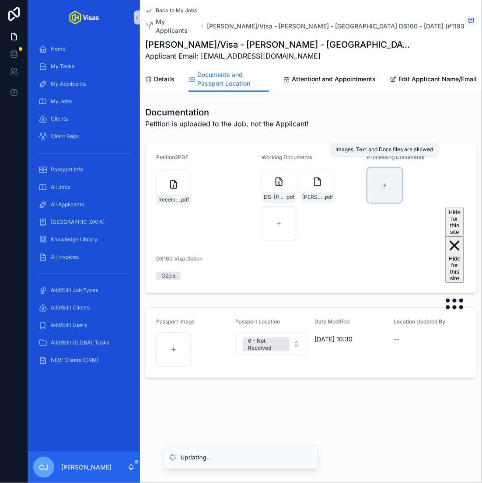
click at [396, 185] on div "scrollable content" at bounding box center [384, 185] width 35 height 35
type input "**********"
click at [386, 172] on icon "scrollable content" at bounding box center [386, 175] width 7 height 7
click at [403, 150] on icon "scrollable content" at bounding box center [404, 151] width 4 height 4
click at [390, 173] on div "scrollable content" at bounding box center [384, 185] width 35 height 35
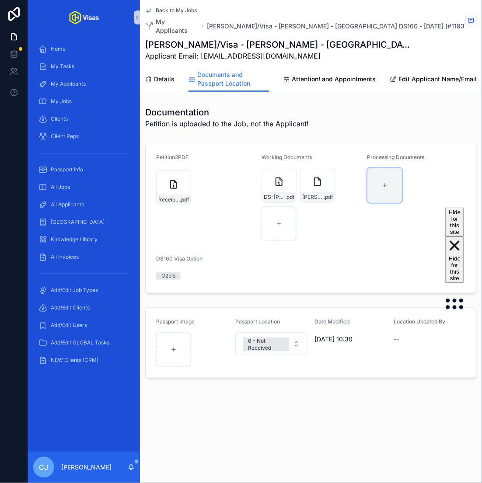
type input "**********"
click at [162, 75] on span "Details" at bounding box center [164, 79] width 21 height 9
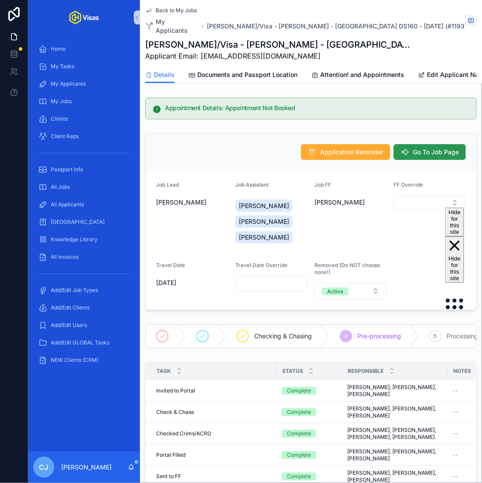
click at [440, 148] on span "Go To Job Page" at bounding box center [436, 152] width 46 height 9
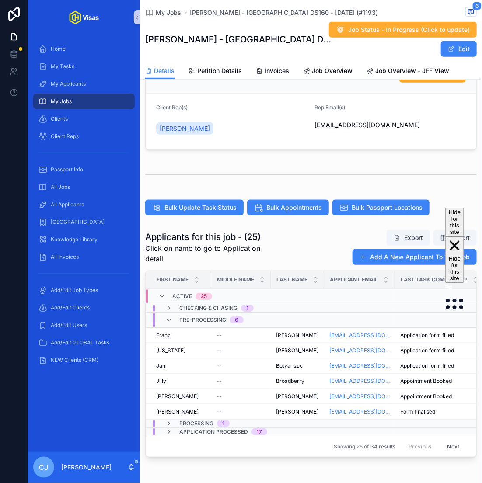
scroll to position [178, 0]
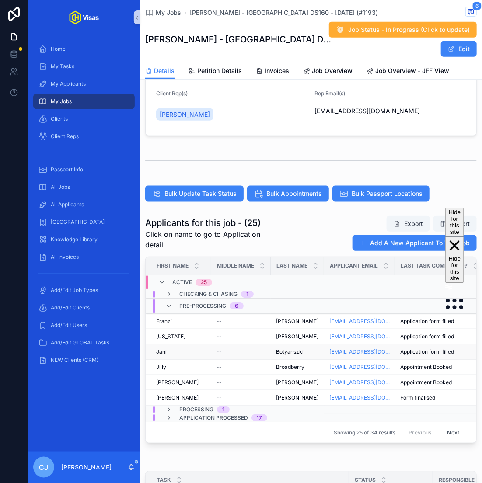
click at [281, 349] on span "Botyanszki" at bounding box center [290, 352] width 28 height 7
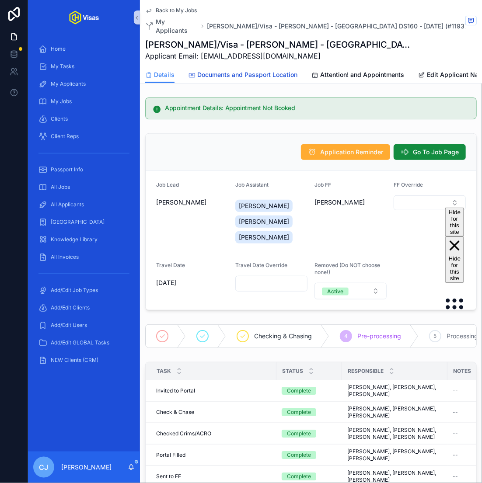
click at [266, 70] on span "Documents and Passport Location" at bounding box center [247, 74] width 100 height 9
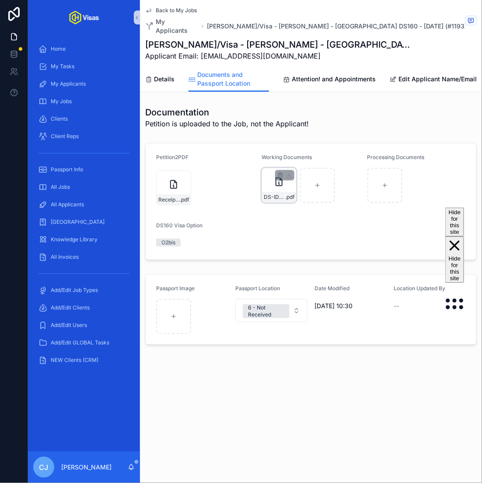
click at [282, 192] on div "DS-ID-BOTYANSZKI .pdf" at bounding box center [279, 197] width 34 height 10
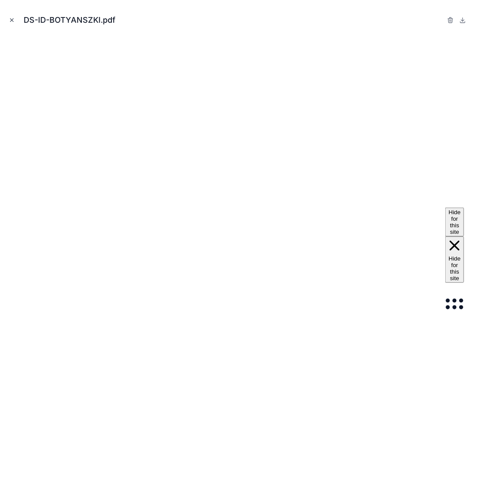
click at [11, 23] on icon "Close modal" at bounding box center [12, 20] width 6 height 6
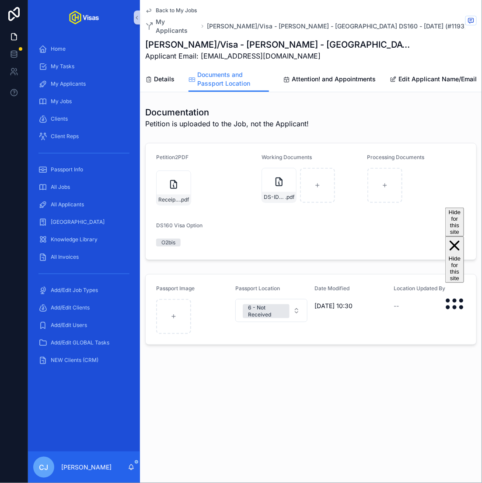
click at [192, 39] on h1 "[PERSON_NAME]/Visa - [PERSON_NAME] - [GEOGRAPHIC_DATA] DS160 - [DATE] (#1193)" at bounding box center [278, 44] width 266 height 12
copy h1 "Botyanszki"
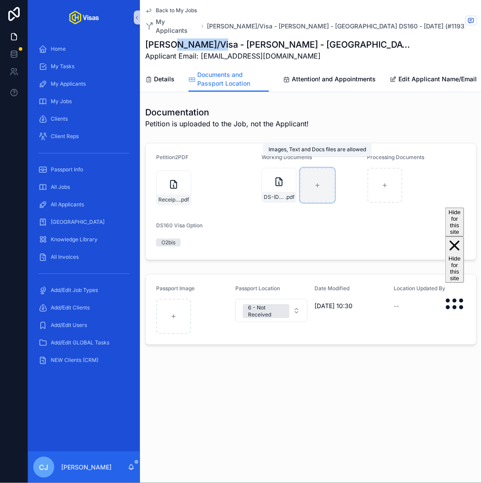
click at [314, 169] on div "scrollable content" at bounding box center [317, 185] width 35 height 35
type input "**********"
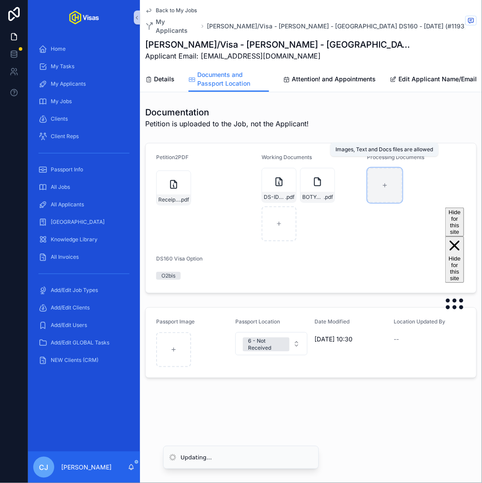
click at [369, 170] on div "scrollable content" at bounding box center [384, 185] width 35 height 35
type input "**********"
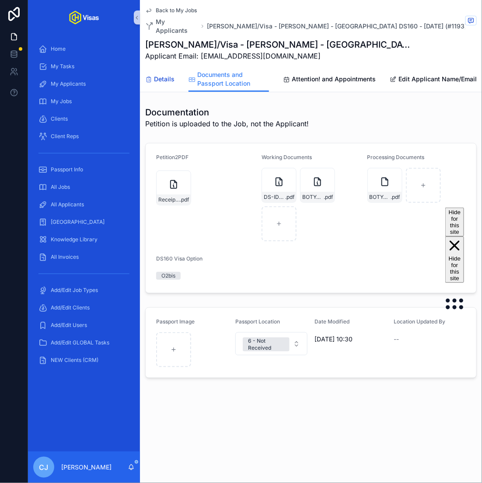
click at [157, 75] on span "Details" at bounding box center [164, 79] width 21 height 9
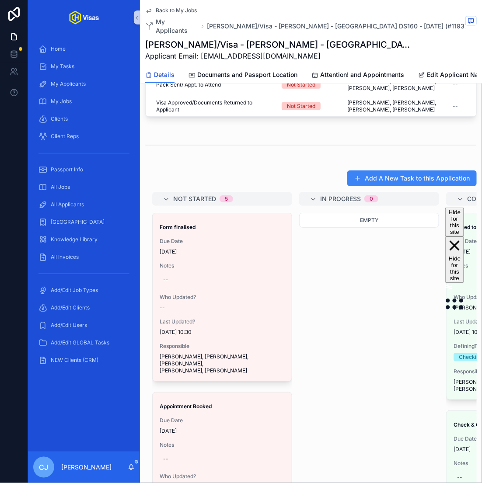
scroll to position [536, 0]
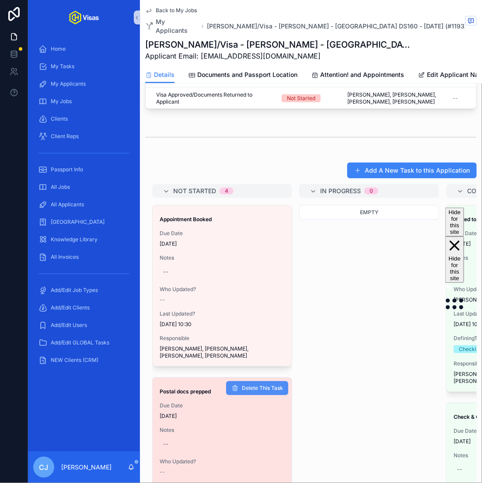
click at [263, 385] on span "Delete This Task" at bounding box center [262, 388] width 41 height 7
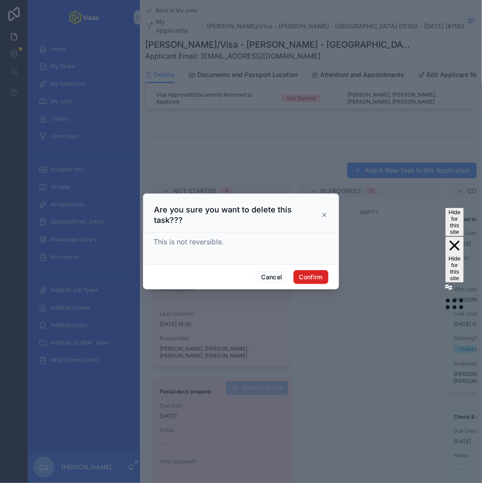
click at [311, 270] on button "Confirm" at bounding box center [310, 277] width 35 height 14
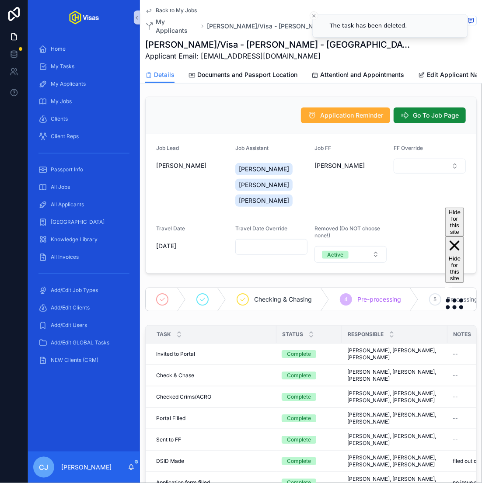
scroll to position [0, 0]
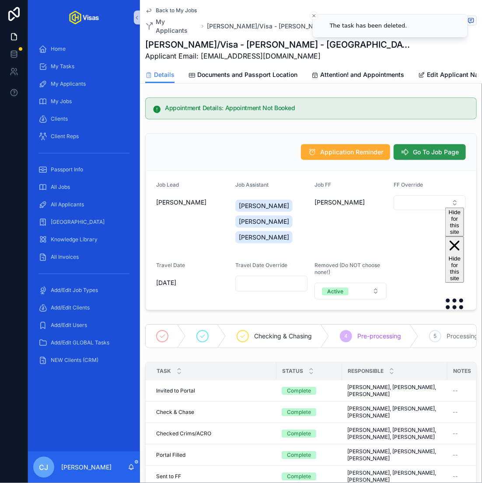
click at [429, 149] on button "Go To Job Page" at bounding box center [430, 152] width 72 height 16
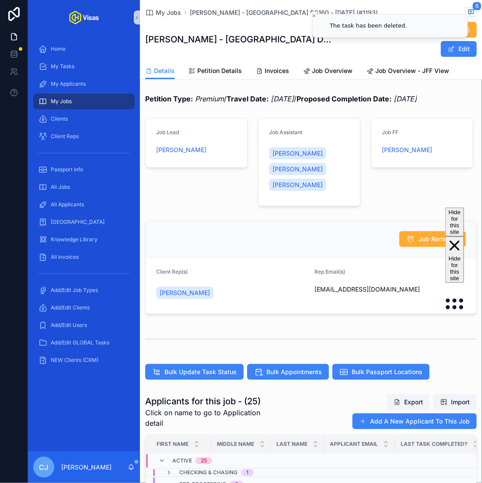
scroll to position [250, 0]
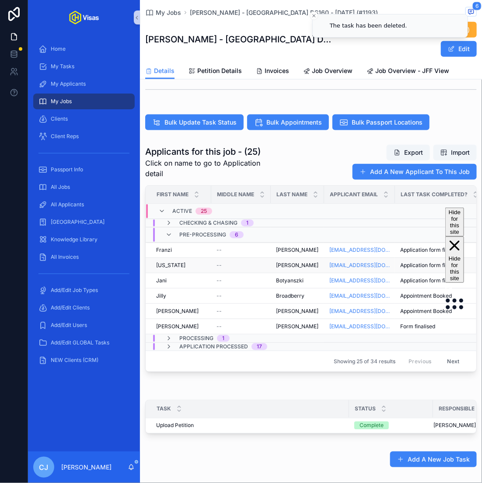
click at [271, 262] on td "[PERSON_NAME] [PERSON_NAME]" at bounding box center [297, 265] width 53 height 15
click at [286, 262] on span "[PERSON_NAME]" at bounding box center [297, 265] width 42 height 7
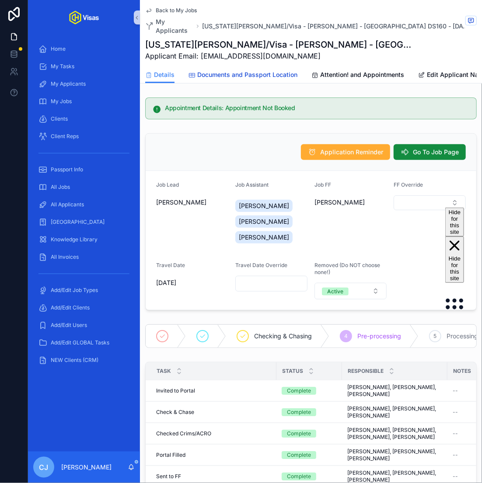
click at [249, 70] on span "Documents and Passport Location" at bounding box center [247, 74] width 100 height 9
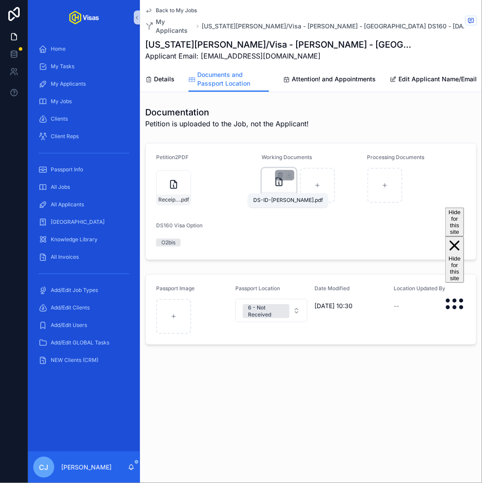
click at [277, 194] on span "DS-ID-[PERSON_NAME]" at bounding box center [274, 197] width 21 height 7
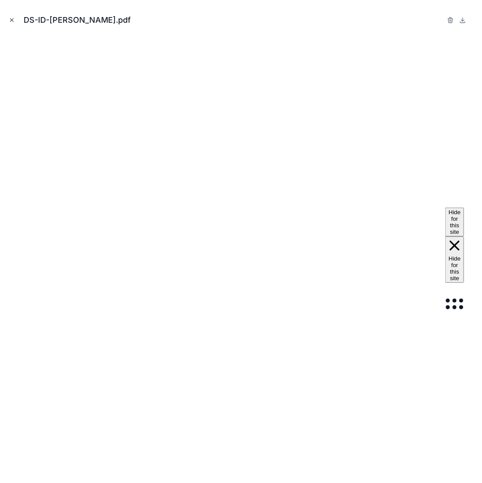
click at [10, 19] on icon "Close modal" at bounding box center [11, 20] width 3 height 3
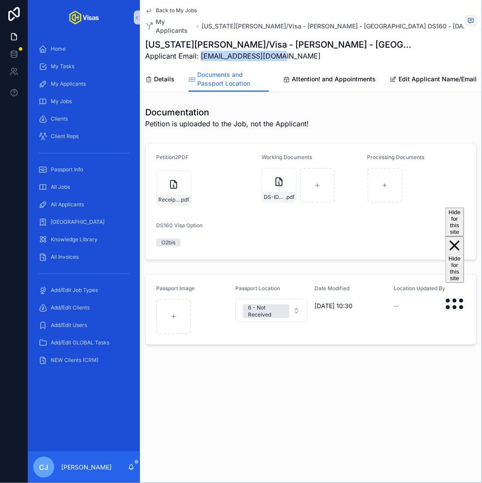
drag, startPoint x: 285, startPoint y: 50, endPoint x: 201, endPoint y: 51, distance: 84.0
click at [201, 51] on span "Applicant Email: [EMAIL_ADDRESS][DOMAIN_NAME]" at bounding box center [278, 56] width 266 height 10
copy span "[EMAIL_ADDRESS][DOMAIN_NAME]"
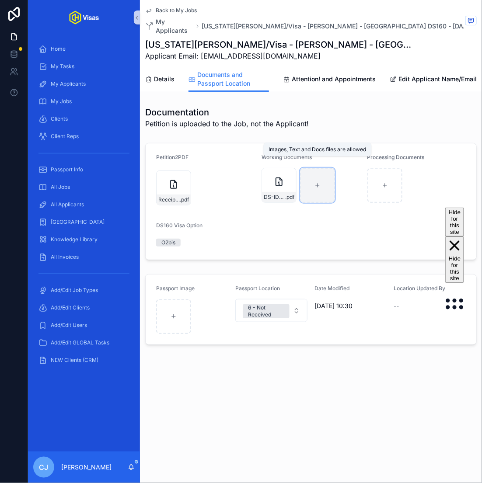
click at [314, 187] on div "scrollable content" at bounding box center [317, 185] width 35 height 35
type input "**********"
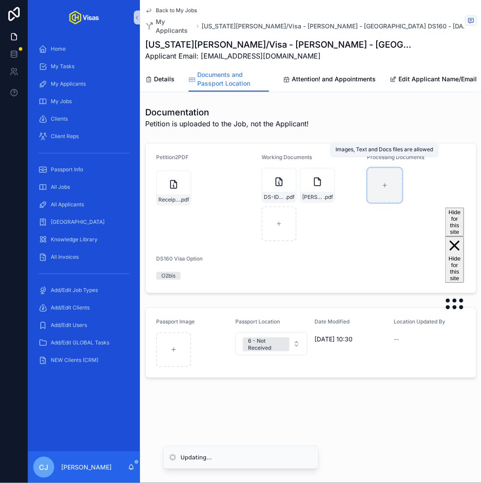
click at [388, 172] on div "scrollable content" at bounding box center [384, 185] width 35 height 35
type input "**********"
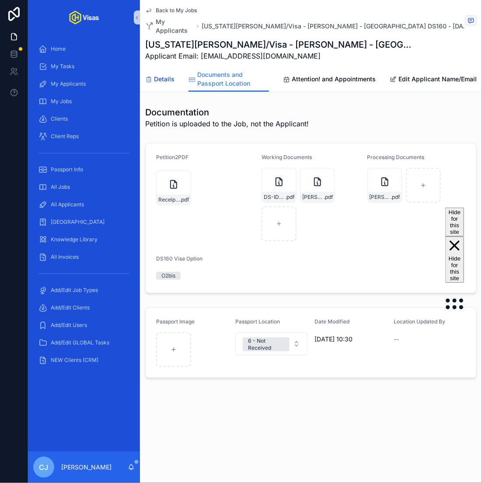
click at [161, 75] on span "Details" at bounding box center [164, 79] width 21 height 9
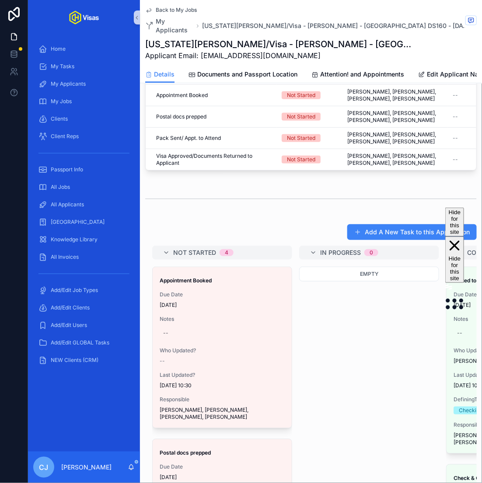
scroll to position [513, 0]
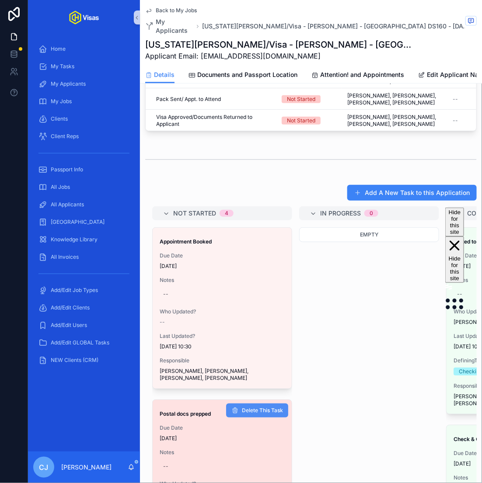
click at [268, 407] on span "Delete This Task" at bounding box center [262, 410] width 41 height 7
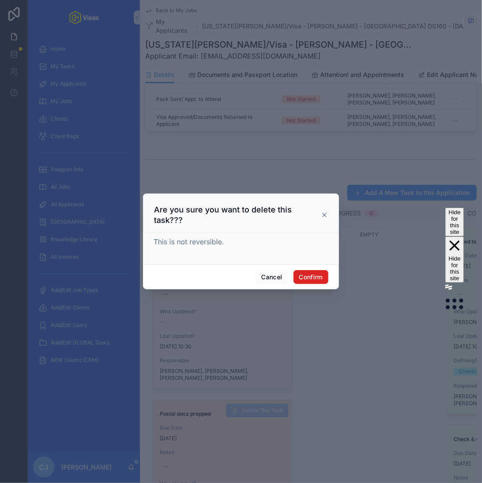
click at [319, 273] on button "Confirm" at bounding box center [310, 277] width 35 height 14
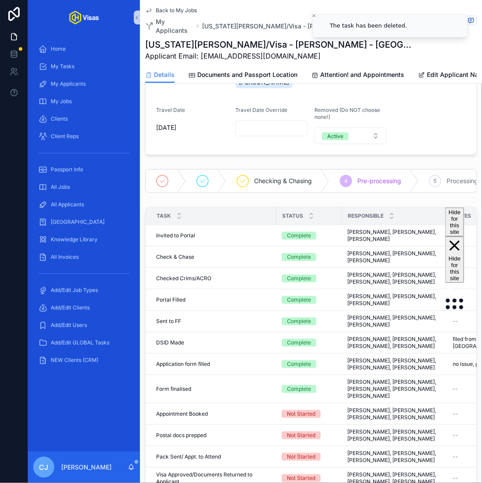
scroll to position [0, 0]
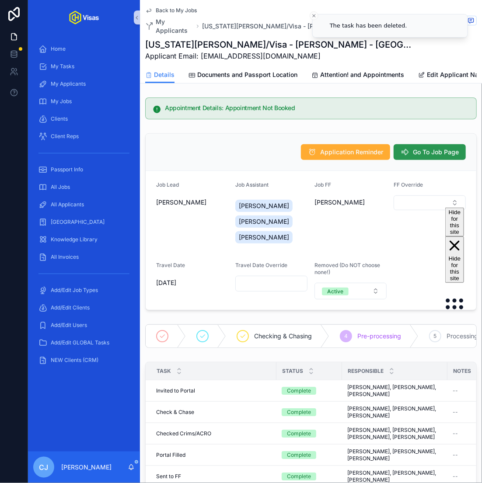
click at [432, 148] on span "Go To Job Page" at bounding box center [436, 152] width 46 height 9
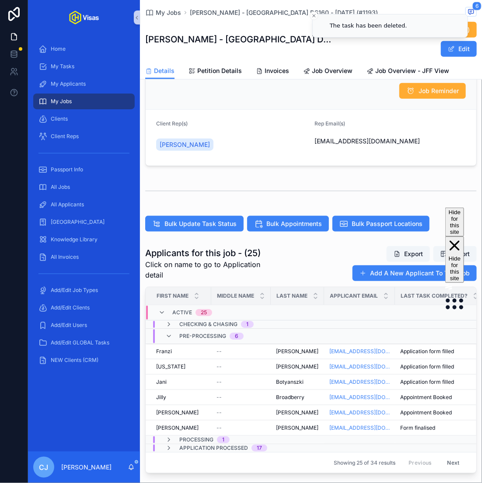
scroll to position [327, 0]
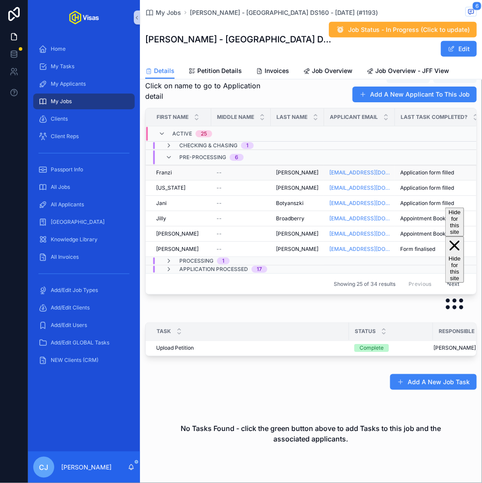
click at [287, 174] on span "[PERSON_NAME]" at bounding box center [297, 172] width 42 height 7
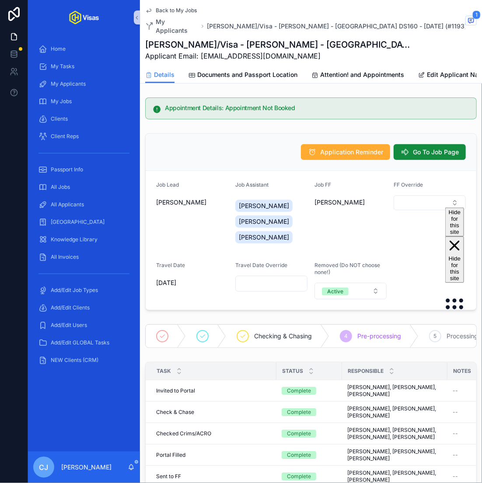
click at [185, 38] on h1 "[PERSON_NAME]/Visa - [PERSON_NAME] - [GEOGRAPHIC_DATA] DS160 - [DATE] (#1193)" at bounding box center [278, 44] width 266 height 12
copy h1 "[PERSON_NAME]"
click at [281, 57] on div "Back to My Jobs My Applicants Franzi Gerke/Visa - Tate McRae - USA DS160 - May/…" at bounding box center [310, 33] width 331 height 66
click at [280, 70] on span "Documents and Passport Location" at bounding box center [247, 74] width 100 height 9
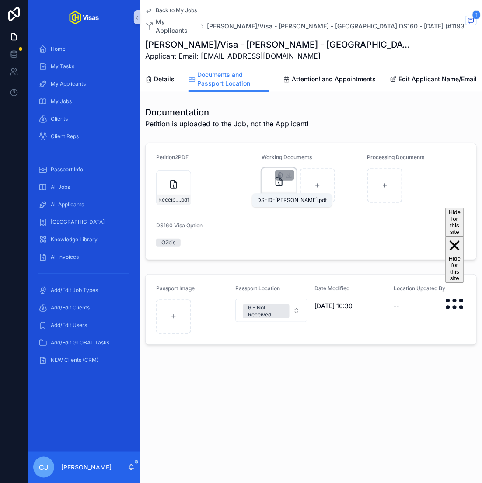
click at [271, 194] on span "DS-ID-[PERSON_NAME]" at bounding box center [274, 197] width 21 height 7
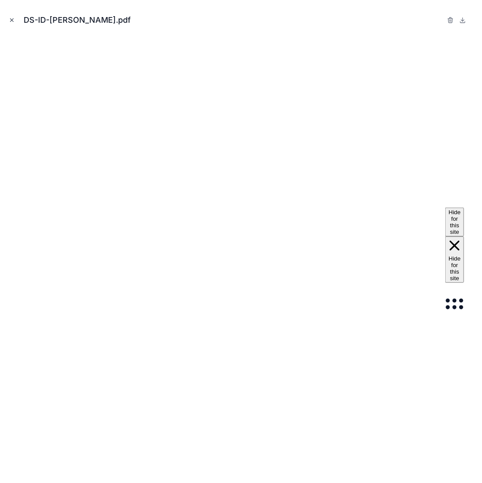
click at [10, 20] on icon "Close modal" at bounding box center [12, 20] width 6 height 6
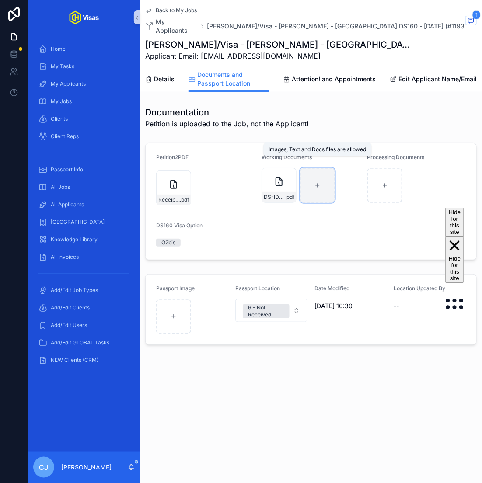
click at [327, 190] on div "scrollable content" at bounding box center [317, 185] width 35 height 35
type input "**********"
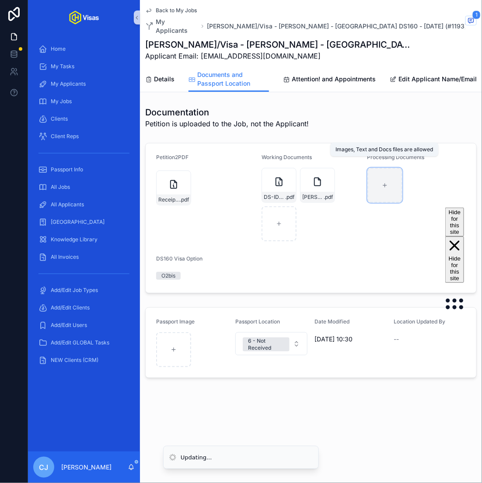
click at [386, 182] on icon "scrollable content" at bounding box center [385, 185] width 6 height 6
type input "**********"
click at [163, 75] on span "Details" at bounding box center [164, 79] width 21 height 9
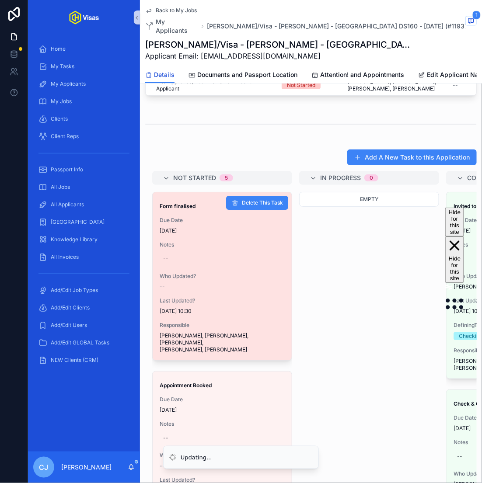
scroll to position [572, 0]
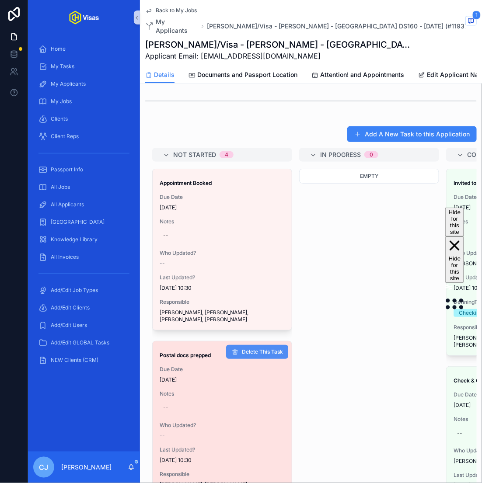
click at [264, 349] on span "Delete This Task" at bounding box center [262, 352] width 41 height 7
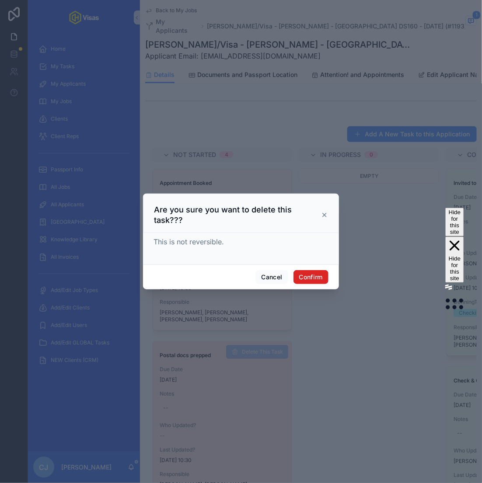
click at [310, 270] on button "Confirm" at bounding box center [310, 277] width 35 height 14
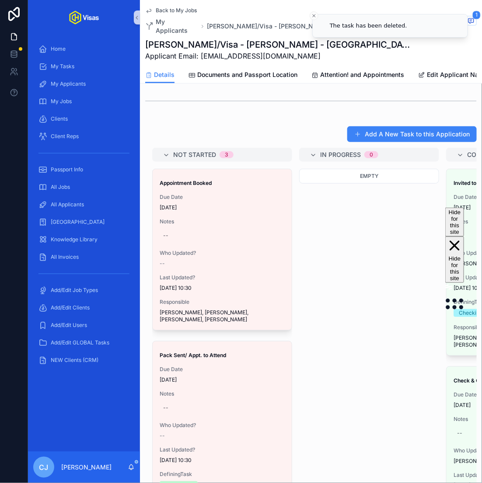
scroll to position [0, 0]
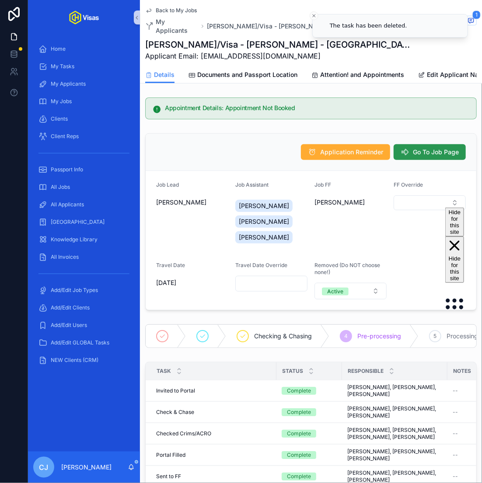
click at [439, 148] on span "Go To Job Page" at bounding box center [436, 152] width 46 height 9
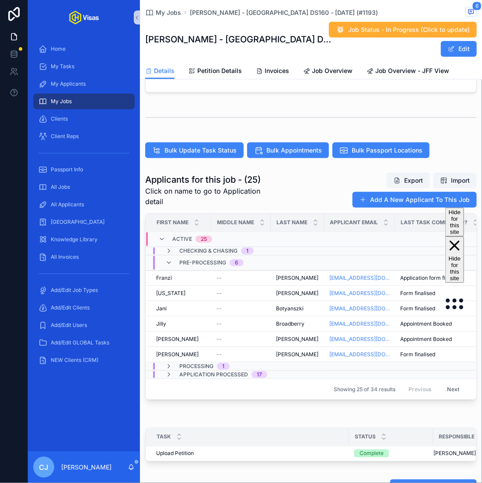
scroll to position [224, 0]
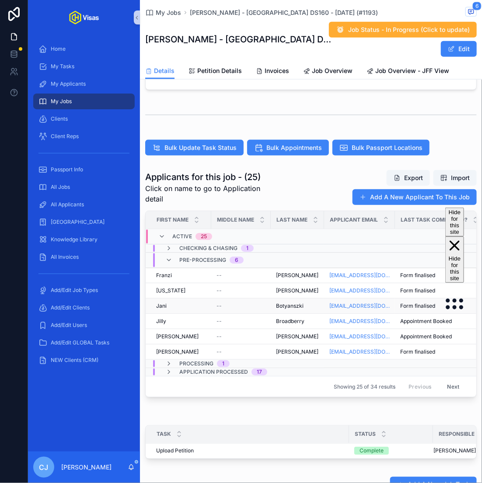
click at [280, 303] on span "Botyanszki" at bounding box center [290, 306] width 28 height 7
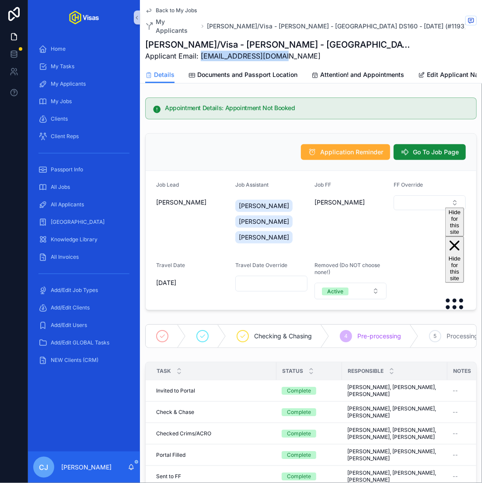
drag, startPoint x: 286, startPoint y: 49, endPoint x: 200, endPoint y: 52, distance: 86.2
click at [200, 52] on span "Applicant Email: [EMAIL_ADDRESS][DOMAIN_NAME]" at bounding box center [278, 56] width 266 height 10
copy span "[EMAIL_ADDRESS][DOMAIN_NAME]"
click at [272, 70] on span "Documents and Passport Location" at bounding box center [247, 74] width 100 height 9
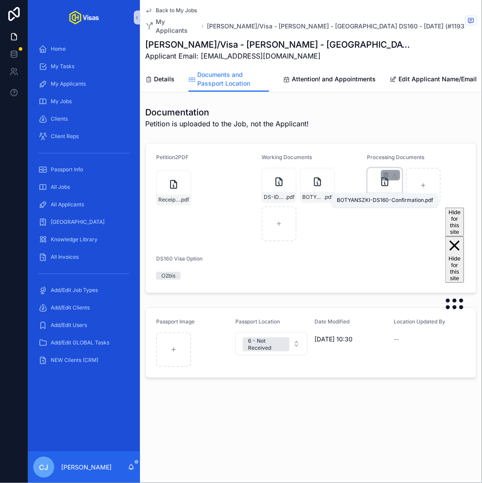
click at [378, 194] on span "BOTYANSZKI-DS160-Confirmation" at bounding box center [380, 197] width 21 height 7
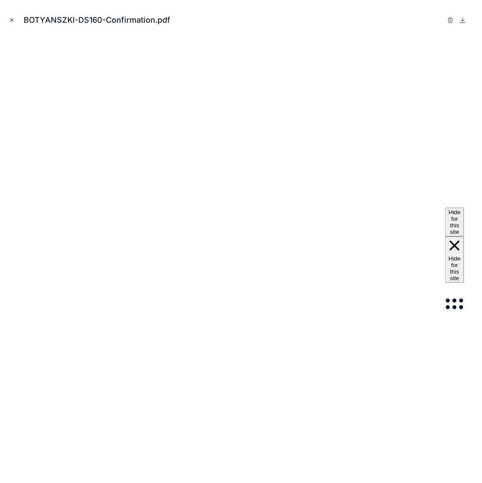
click at [10, 23] on icon "Close modal" at bounding box center [12, 20] width 6 height 6
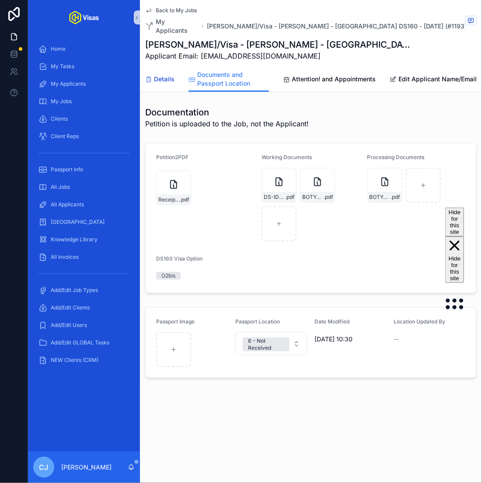
click at [165, 75] on span "Details" at bounding box center [164, 79] width 21 height 9
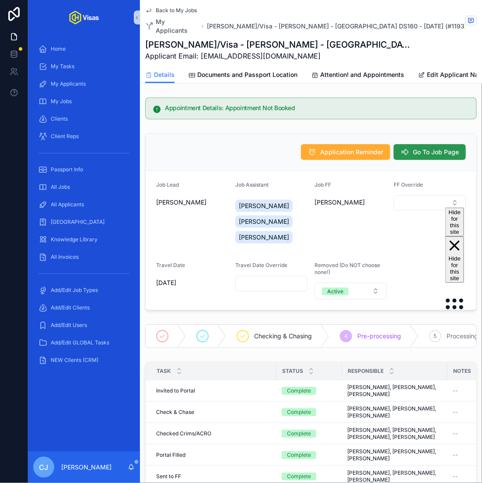
click at [458, 148] on span "Go To Job Page" at bounding box center [436, 152] width 46 height 9
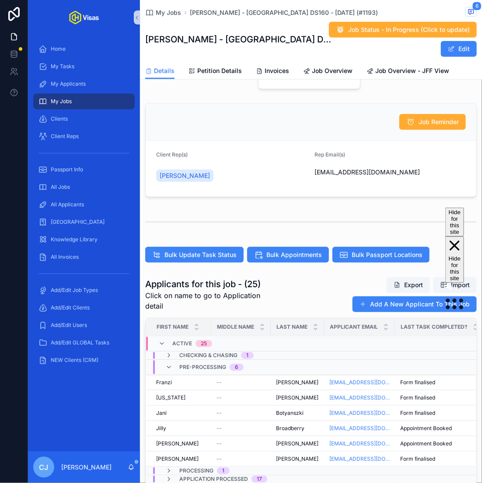
scroll to position [248, 0]
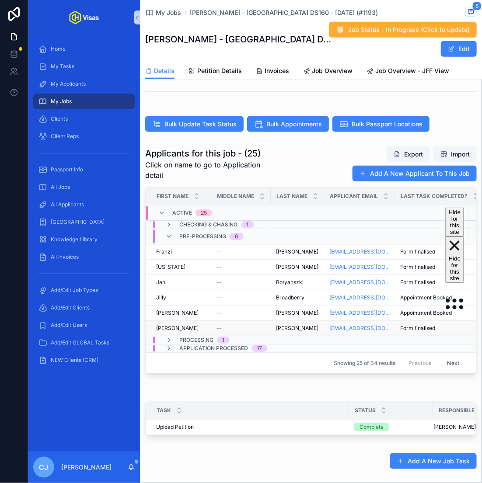
click at [254, 325] on div "--" at bounding box center [240, 328] width 49 height 7
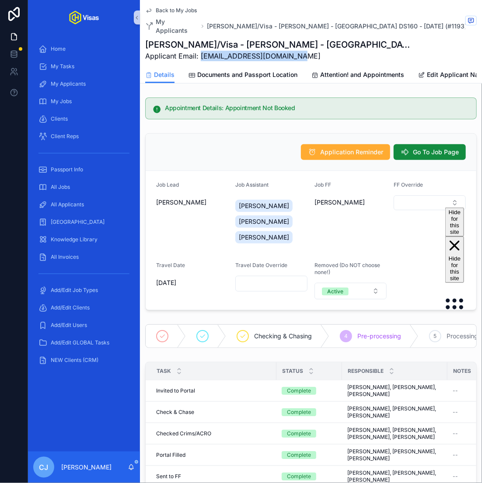
drag, startPoint x: 297, startPoint y: 46, endPoint x: 200, endPoint y: 51, distance: 96.8
click at [200, 51] on span "Applicant Email: thedeliciousist@gmail.com" at bounding box center [278, 56] width 266 height 10
copy span "[EMAIL_ADDRESS][DOMAIN_NAME]"
click at [282, 70] on span "Documents and Passport Location" at bounding box center [247, 74] width 100 height 9
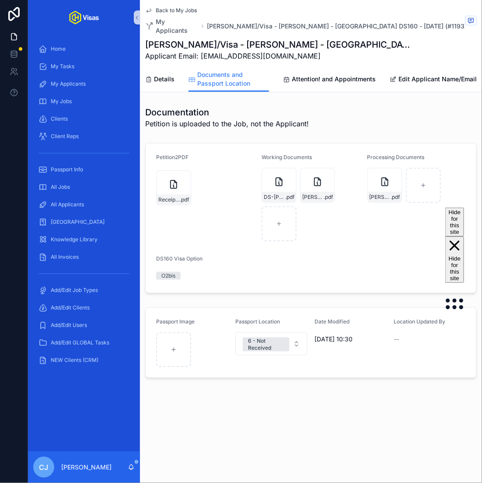
click at [386, 194] on div "Processing Documents DAVIES-DS160-Confirmation .pdf" at bounding box center [416, 197] width 98 height 87
click at [382, 194] on span "DAVIES-DS160-Confirmation" at bounding box center [380, 197] width 21 height 7
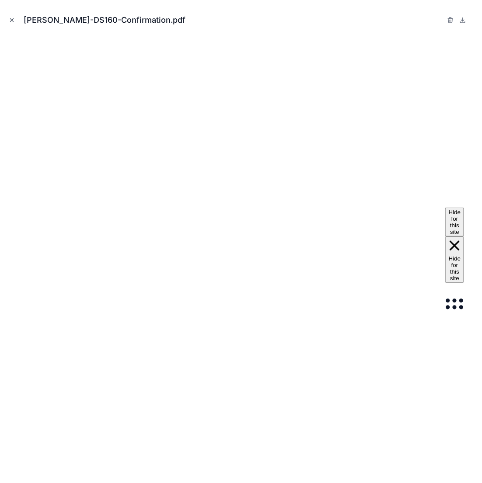
click at [10, 19] on icon "Close modal" at bounding box center [11, 20] width 3 height 3
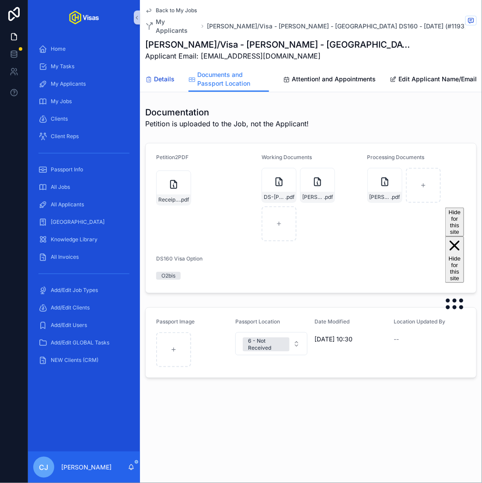
click at [161, 77] on link "Details" at bounding box center [159, 79] width 29 height 17
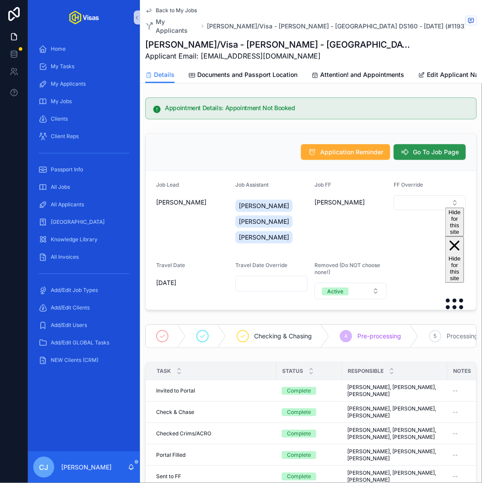
click at [445, 149] on button "Go To Job Page" at bounding box center [430, 152] width 72 height 16
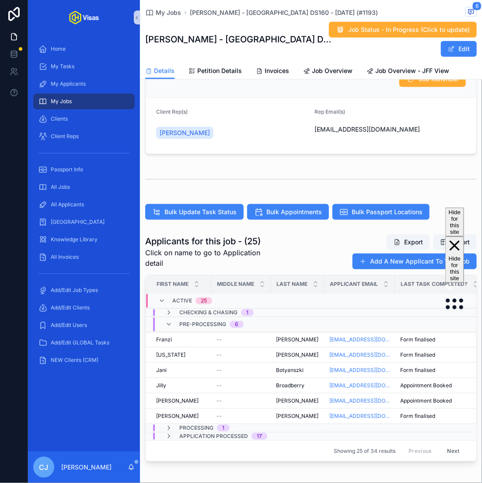
scroll to position [373, 0]
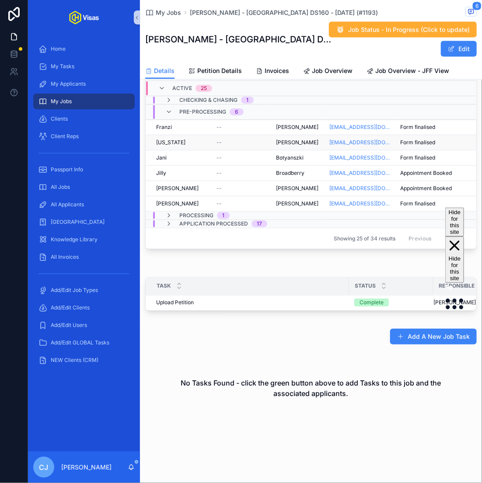
click at [287, 139] on span "[PERSON_NAME]" at bounding box center [297, 142] width 42 height 7
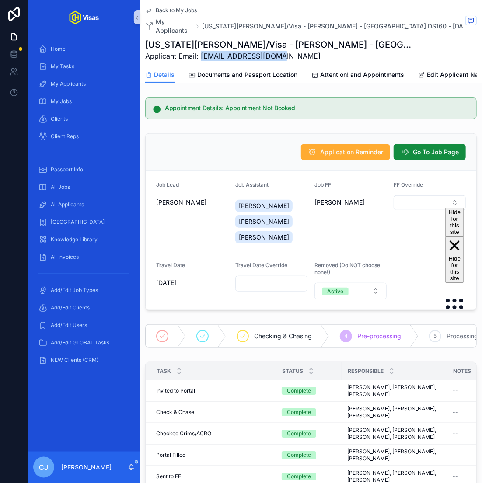
drag, startPoint x: 298, startPoint y: 47, endPoint x: 202, endPoint y: 52, distance: 96.8
click at [202, 52] on span "Applicant Email: [EMAIL_ADDRESS][DOMAIN_NAME]" at bounding box center [278, 56] width 266 height 10
copy span "[EMAIL_ADDRESS][DOMAIN_NAME]"
click at [284, 67] on link "Documents and Passport Location" at bounding box center [242, 75] width 109 height 17
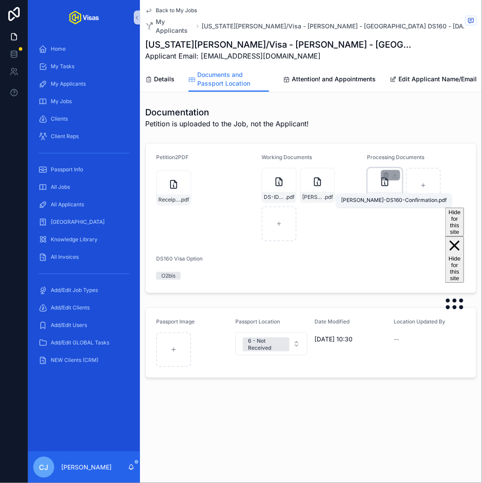
click at [394, 194] on span ".pdf" at bounding box center [395, 197] width 9 height 7
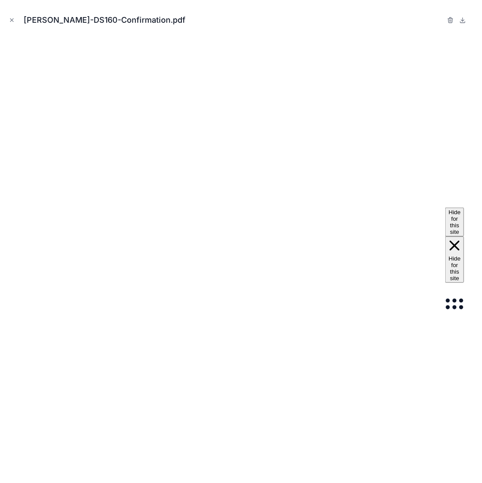
click at [19, 22] on div "[PERSON_NAME]-DS160-Confirmation.pdf" at bounding box center [241, 20] width 468 height 26
click at [7, 21] on button "Close modal" at bounding box center [12, 20] width 10 height 10
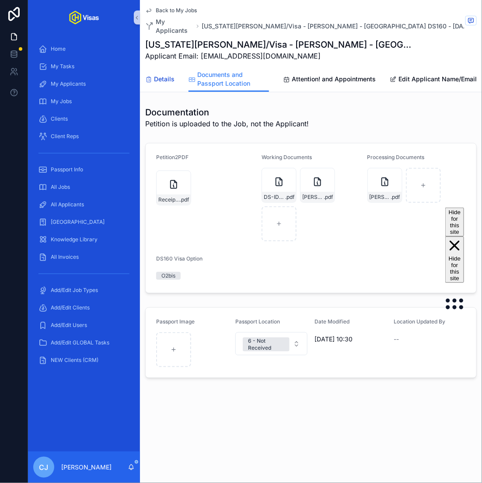
click at [154, 75] on span "Details" at bounding box center [164, 79] width 21 height 9
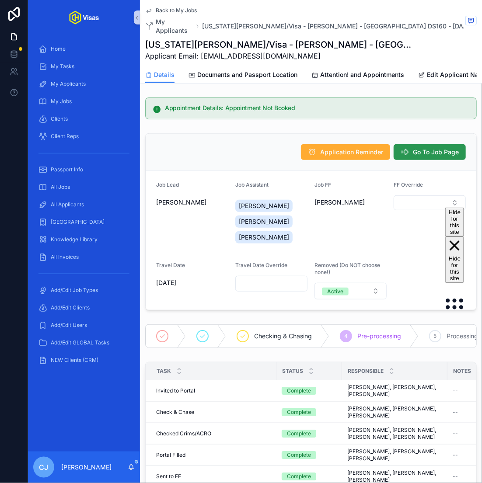
click at [415, 148] on span "Go To Job Page" at bounding box center [436, 152] width 46 height 9
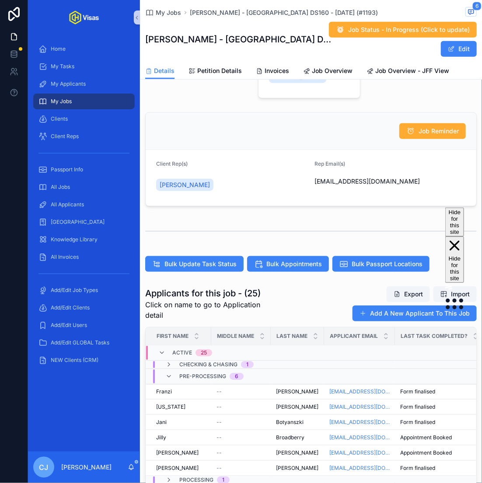
scroll to position [109, 0]
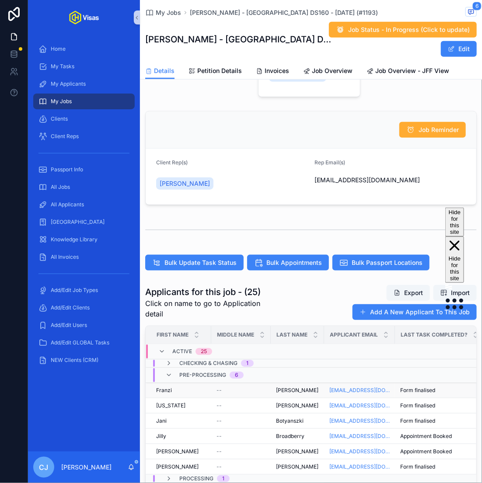
click at [286, 391] on span "[PERSON_NAME]" at bounding box center [297, 390] width 42 height 7
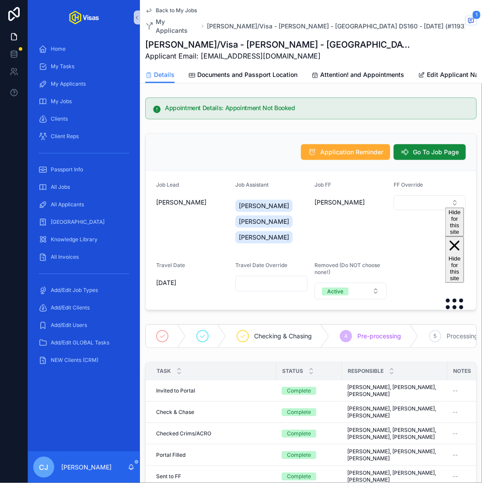
click at [181, 38] on h1 "[PERSON_NAME]/Visa - [PERSON_NAME] - [GEOGRAPHIC_DATA] DS160 - [DATE] (#1193)" at bounding box center [278, 44] width 266 height 12
click at [288, 70] on span "Documents and Passport Location" at bounding box center [247, 74] width 100 height 9
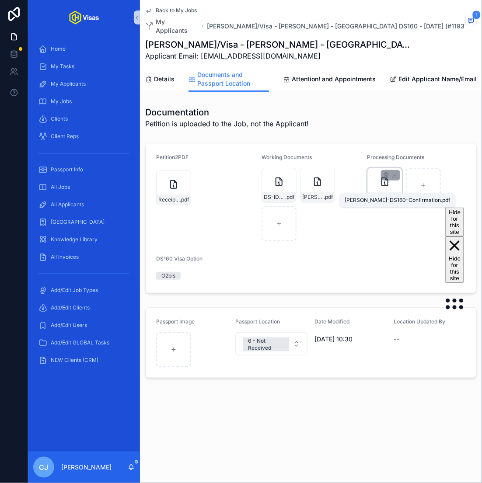
click at [375, 194] on span "[PERSON_NAME]-DS160-Confirmation" at bounding box center [380, 197] width 21 height 7
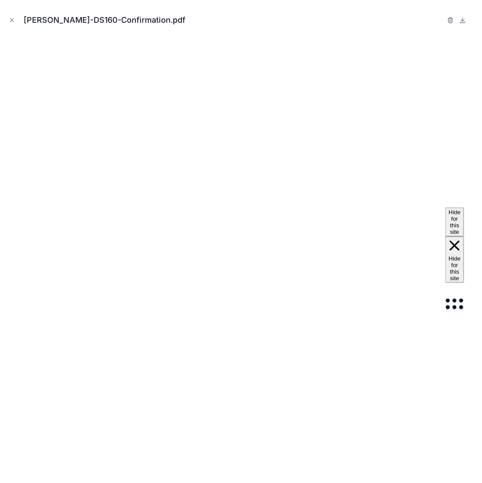
click at [7, 21] on div "[PERSON_NAME]-DS160-Confirmation.pdf" at bounding box center [241, 241] width 482 height 483
click at [13, 20] on icon "Close modal" at bounding box center [12, 20] width 6 height 6
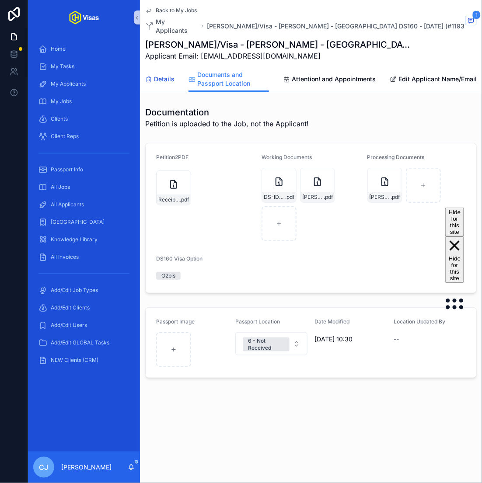
click at [150, 76] on icon "scrollable content" at bounding box center [148, 79] width 7 height 7
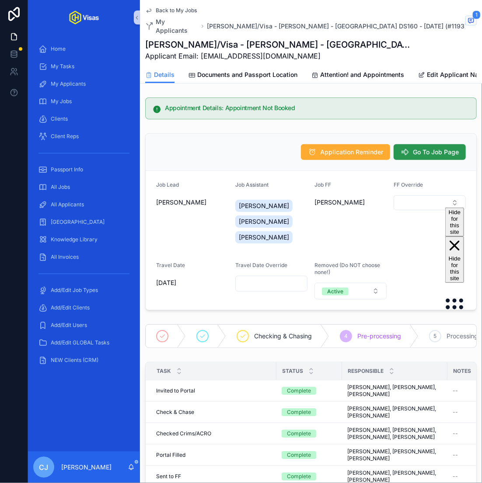
click at [436, 144] on button "Go To Job Page" at bounding box center [430, 152] width 72 height 16
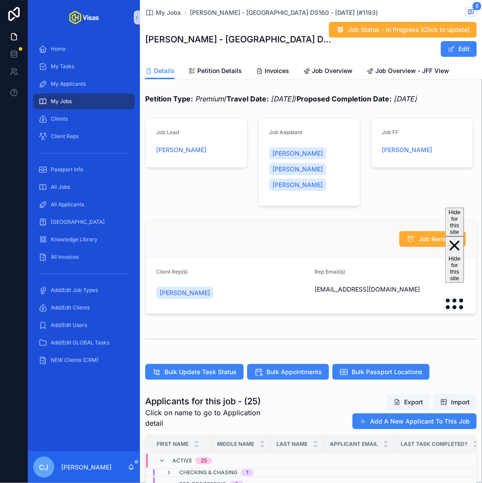
scroll to position [290, 0]
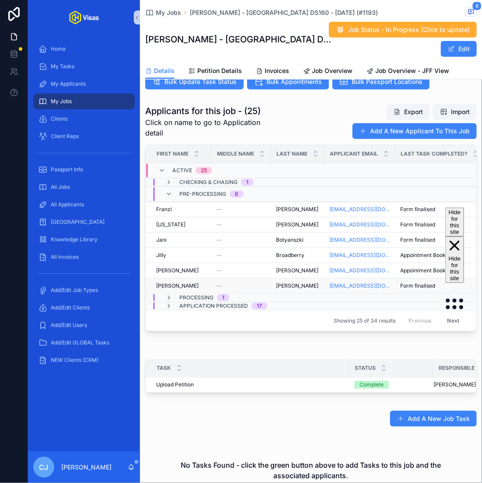
click at [282, 283] on span "[PERSON_NAME]" at bounding box center [297, 285] width 42 height 7
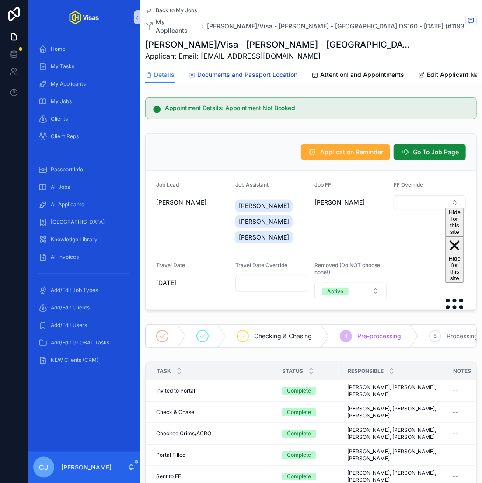
click at [273, 71] on link "Documents and Passport Location" at bounding box center [242, 75] width 109 height 17
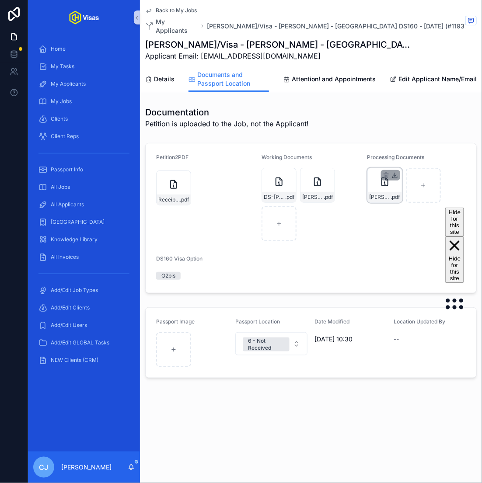
click at [397, 172] on icon "scrollable content" at bounding box center [394, 175] width 7 height 7
click at [171, 11] on span "Back to My Jobs" at bounding box center [176, 10] width 41 height 7
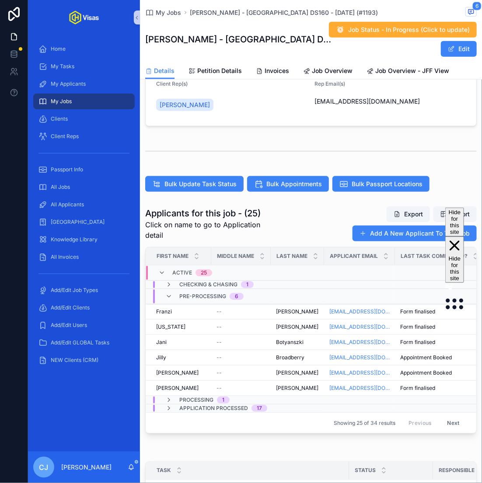
scroll to position [323, 0]
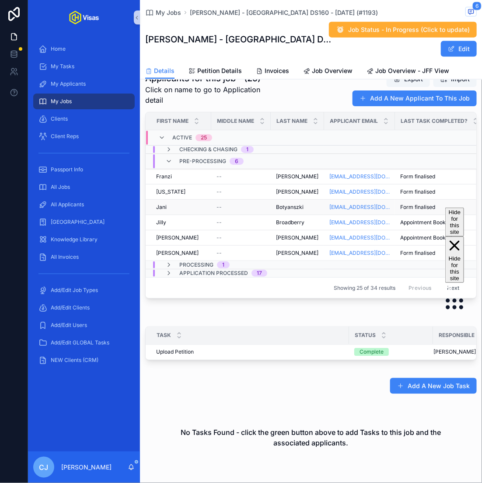
click at [283, 206] on span "Botyanszki" at bounding box center [290, 207] width 28 height 7
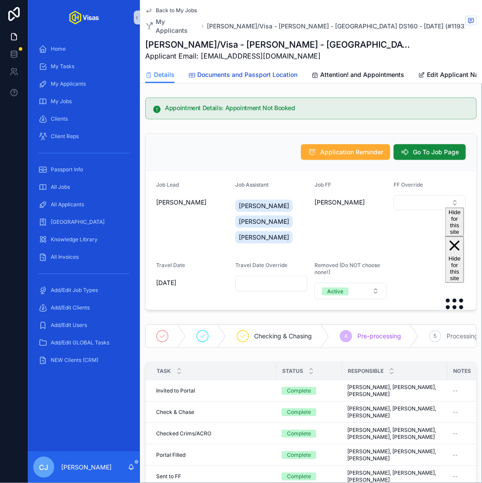
click at [267, 70] on span "Documents and Passport Location" at bounding box center [247, 74] width 100 height 9
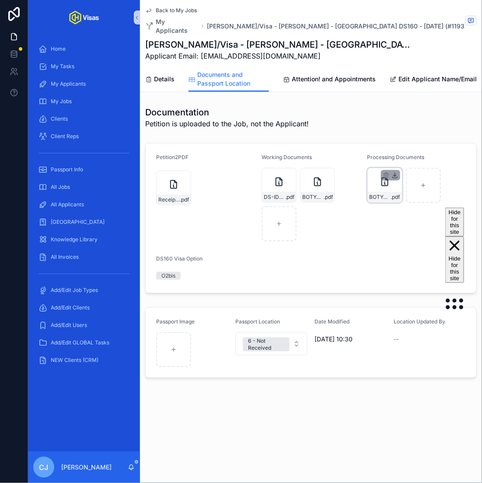
click at [394, 175] on icon "scrollable content" at bounding box center [394, 175] width 3 height 1
click at [320, 139] on div "Petition2PDF Receipt-Number-IOE8207530608 .pdf Working Documents DS-ID-BOTYANSZ…" at bounding box center [311, 217] width 342 height 157
click at [163, 75] on span "Details" at bounding box center [164, 79] width 21 height 9
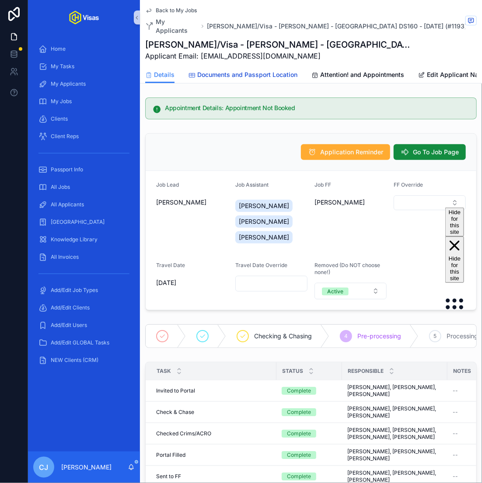
click at [287, 70] on span "Documents and Passport Location" at bounding box center [247, 74] width 100 height 9
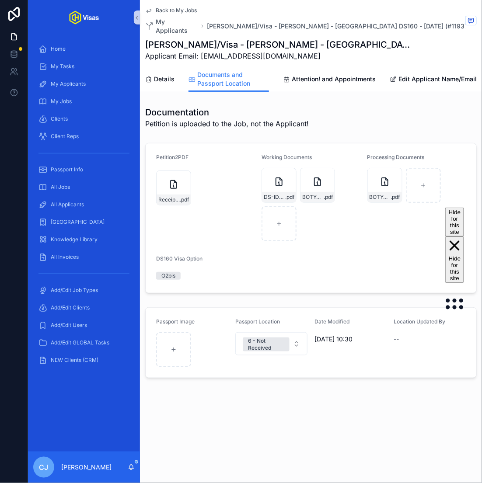
click at [335, 56] on div "Back to My Jobs My Applicants [PERSON_NAME]/Visa - [PERSON_NAME] - [GEOGRAPHIC_…" at bounding box center [310, 33] width 331 height 66
click at [330, 81] on div "Details Documents and Passport Location Attention! and Appointments Edit Applic…" at bounding box center [310, 78] width 331 height 25
click at [329, 75] on link "Attention! and Appointments" at bounding box center [329, 79] width 93 height 17
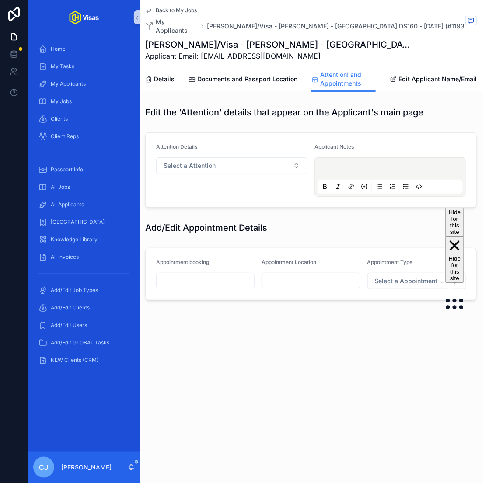
click at [219, 275] on input "scrollable content" at bounding box center [206, 281] width 98 height 12
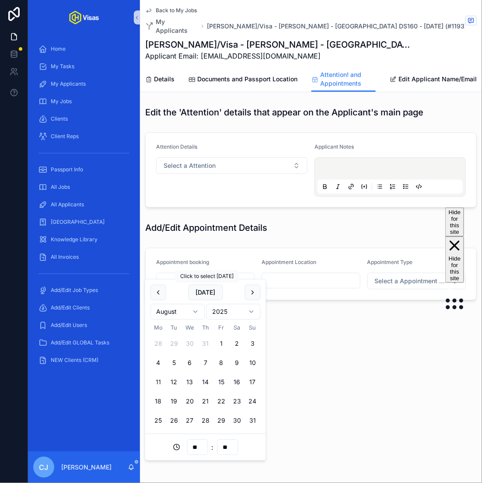
click at [227, 311] on html "Home My Tasks My Applicants My Jobs Clients Client Reps Passport Info All Jobs …" at bounding box center [241, 241] width 482 height 483
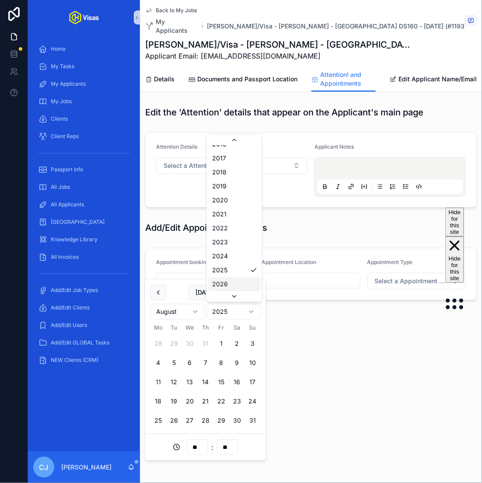
scroll to position [1667, 0]
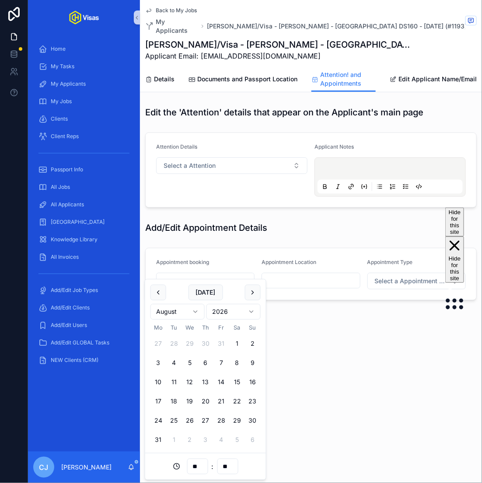
click at [201, 311] on html "Home My Tasks My Applicants My Jobs Clients Client Reps Passport Info All Jobs …" at bounding box center [241, 241] width 482 height 483
click at [175, 383] on button "13" at bounding box center [174, 382] width 16 height 16
click at [196, 449] on input "**" at bounding box center [197, 447] width 20 height 12
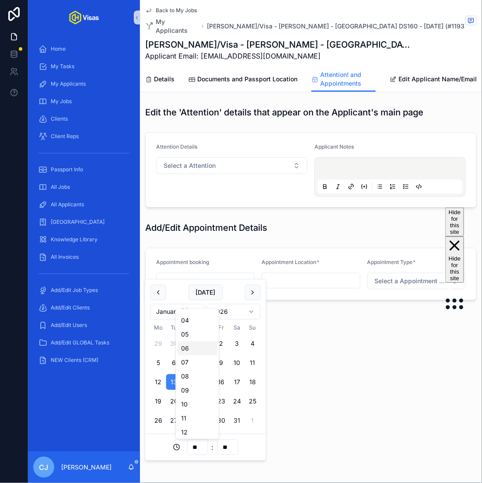
scroll to position [54, 0]
click at [190, 432] on div "12" at bounding box center [197, 432] width 39 height 14
type input "**********"
type input "**"
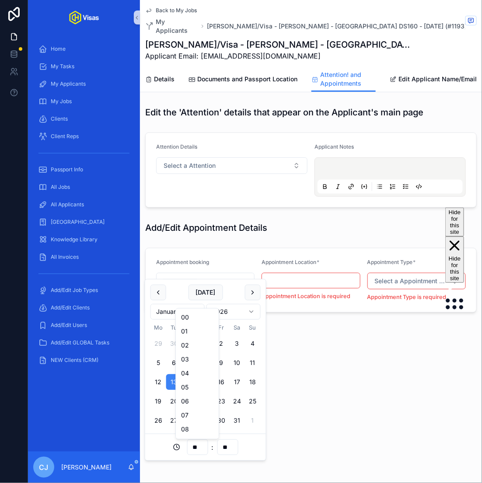
click at [304, 275] on input "scrollable content" at bounding box center [311, 281] width 98 height 12
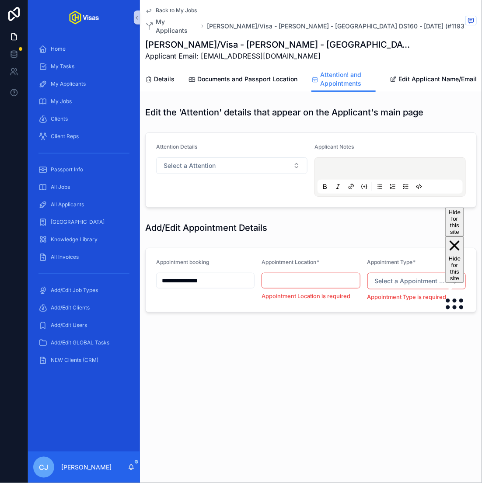
paste input "**********"
type input "**********"
click at [403, 277] on span "Select a Appointment Type" at bounding box center [411, 281] width 73 height 9
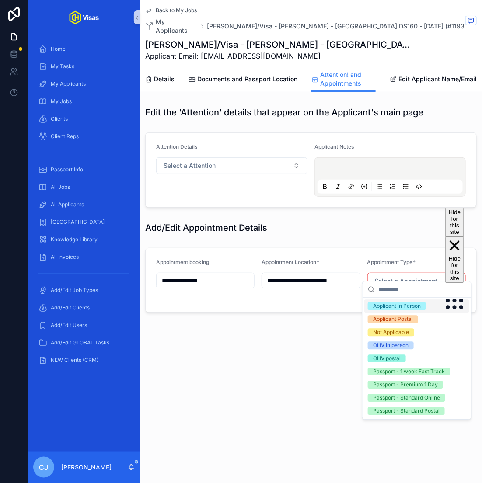
click at [397, 307] on div "Applicant in Person" at bounding box center [397, 307] width 48 height 8
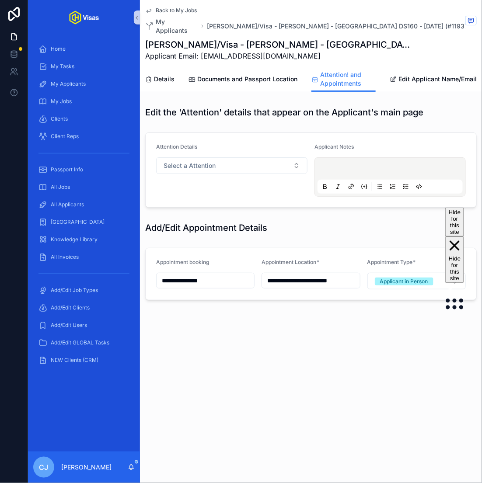
click at [353, 341] on div "**********" at bounding box center [311, 180] width 342 height 360
click at [167, 75] on span "Details" at bounding box center [164, 79] width 21 height 9
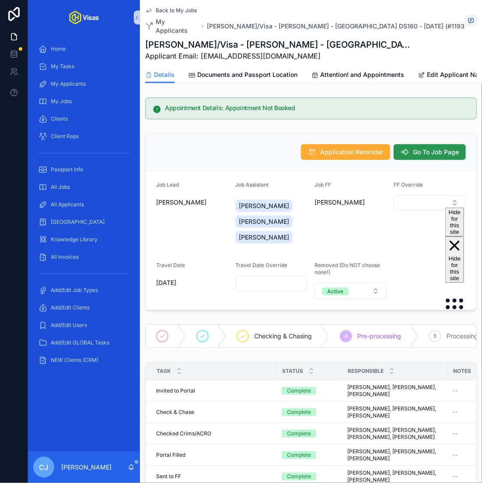
click at [425, 148] on span "Go To Job Page" at bounding box center [436, 152] width 46 height 9
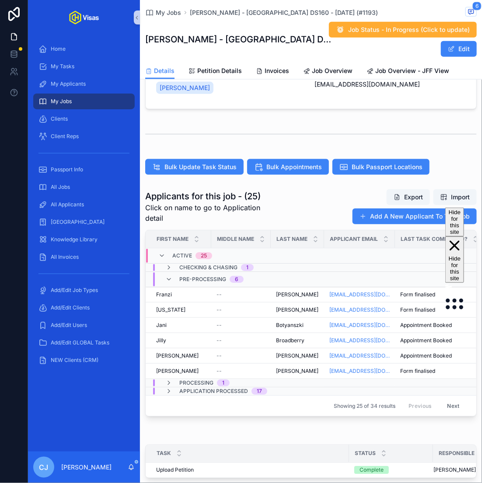
scroll to position [207, 0]
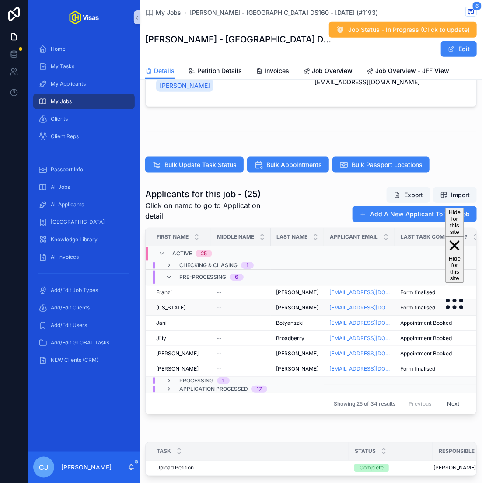
click at [296, 307] on div "[PERSON_NAME] [PERSON_NAME]" at bounding box center [297, 307] width 43 height 7
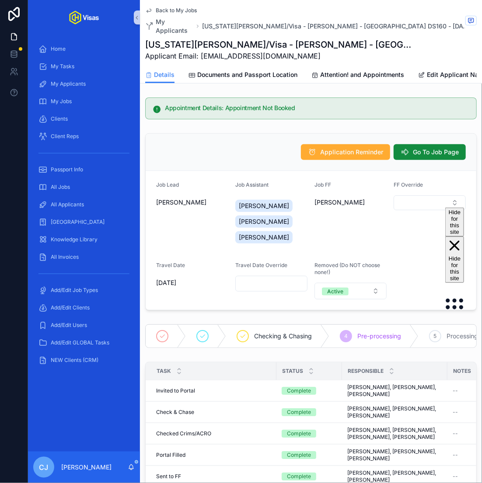
click at [190, 38] on h1 "[US_STATE][PERSON_NAME]/Visa - [PERSON_NAME] - [GEOGRAPHIC_DATA] DS160 - [DATE]…" at bounding box center [278, 44] width 266 height 12
copy h1 "[PERSON_NAME]"
click at [270, 70] on span "Documents and Passport Location" at bounding box center [247, 74] width 100 height 9
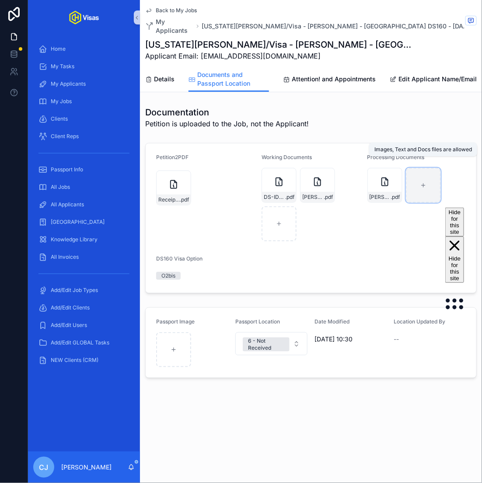
click at [416, 190] on div "scrollable content" at bounding box center [423, 185] width 35 height 35
type input "**********"
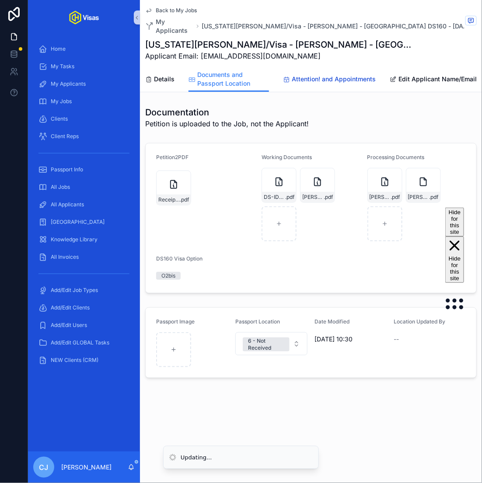
click at [293, 71] on link "Attention! and Appointments" at bounding box center [329, 79] width 93 height 17
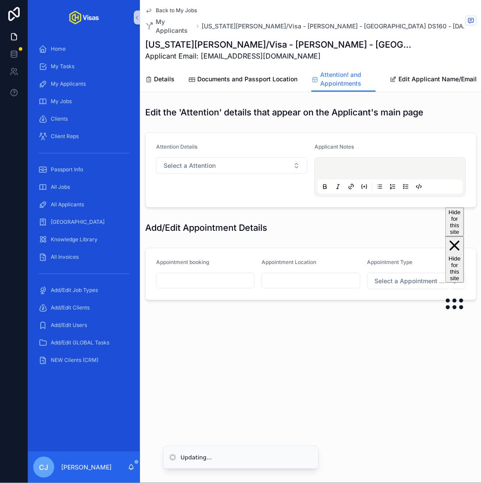
click at [212, 275] on input "scrollable content" at bounding box center [206, 281] width 98 height 12
click at [233, 313] on html "Updating... Home My Tasks My Applicants My Jobs Clients Client Reps Passport In…" at bounding box center [241, 241] width 482 height 483
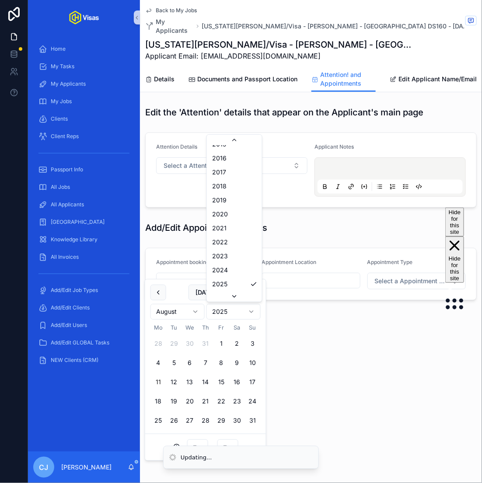
scroll to position [1647, 0]
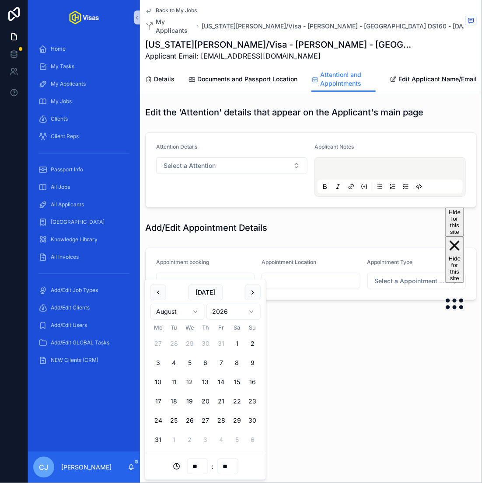
click at [189, 317] on html "Updating... Home My Tasks My Applicants My Jobs Clients Client Reps Passport In…" at bounding box center [241, 241] width 482 height 483
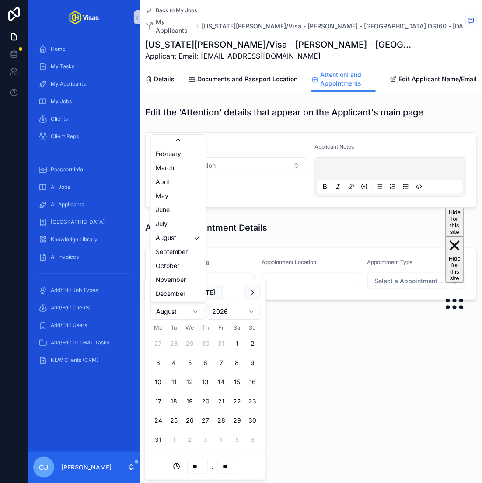
scroll to position [0, 0]
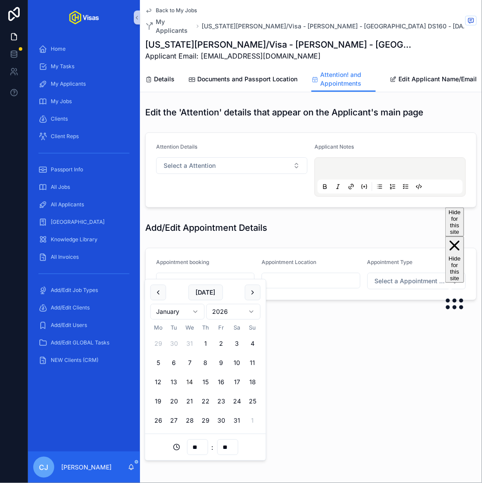
click at [191, 382] on button "14" at bounding box center [190, 382] width 16 height 16
click at [198, 447] on input "**" at bounding box center [197, 447] width 20 height 12
click at [187, 394] on div "07" at bounding box center [197, 398] width 39 height 14
type input "**********"
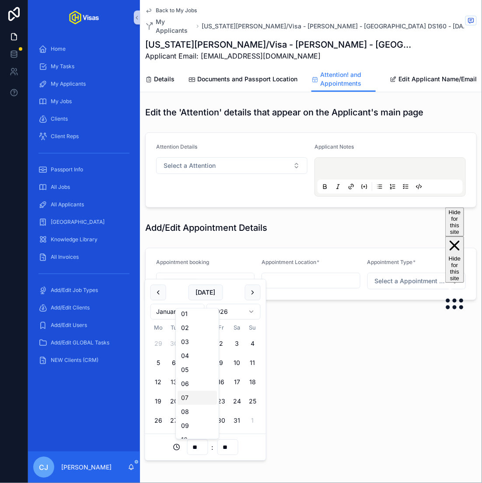
type input "**"
click at [227, 448] on input "**" at bounding box center [227, 447] width 20 height 12
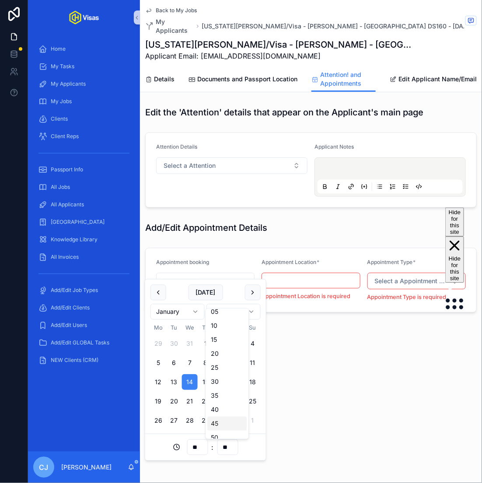
scroll to position [20, 0]
click at [216, 421] on div "45" at bounding box center [227, 423] width 39 height 14
type input "**********"
type input "**"
click at [298, 275] on input "scrollable content" at bounding box center [311, 281] width 98 height 12
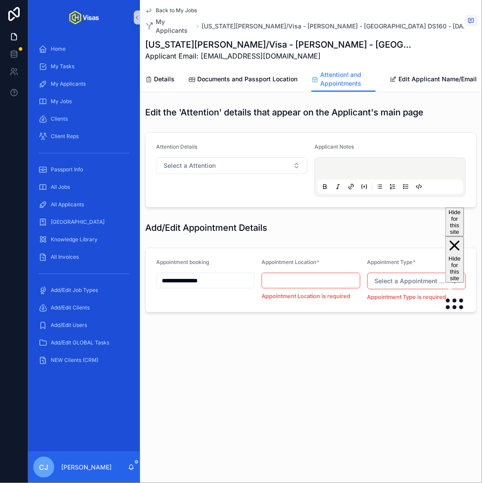
paste input "**********"
type input "**********"
click at [398, 277] on span "Select a Appointment Type" at bounding box center [411, 281] width 73 height 9
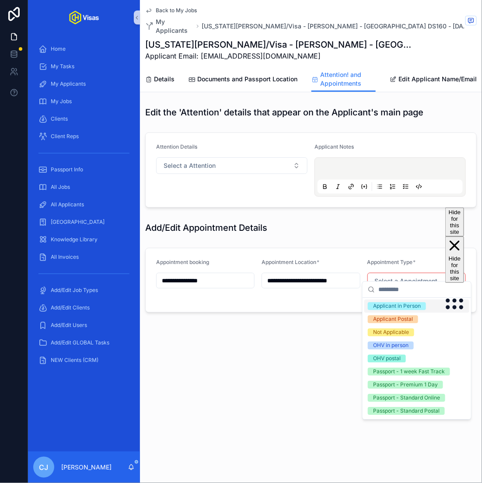
click at [389, 307] on div "Applicant in Person" at bounding box center [397, 307] width 48 height 8
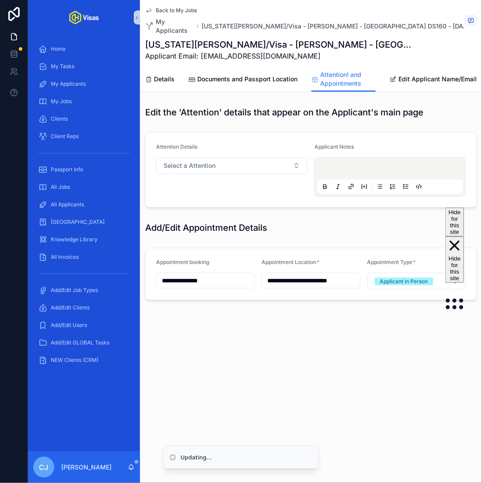
click at [456, 373] on div "**********" at bounding box center [311, 241] width 342 height 483
click at [167, 75] on span "Details" at bounding box center [164, 79] width 21 height 9
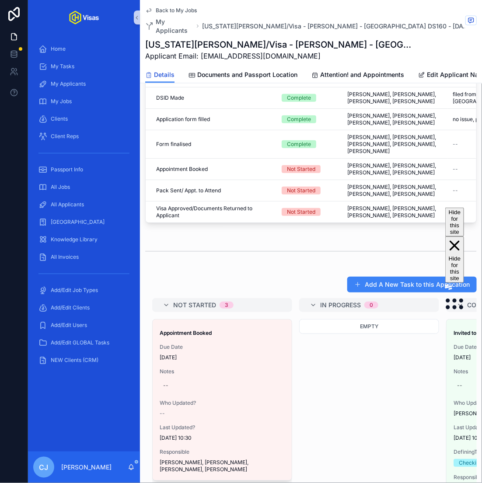
scroll to position [410, 0]
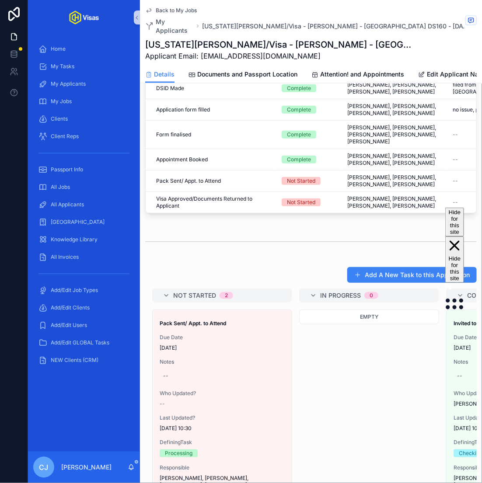
click at [202, 38] on h1 "[US_STATE][PERSON_NAME]/Visa - [PERSON_NAME] - [GEOGRAPHIC_DATA] DS160 - [DATE]…" at bounding box center [278, 44] width 266 height 12
copy h1 "[PERSON_NAME]"
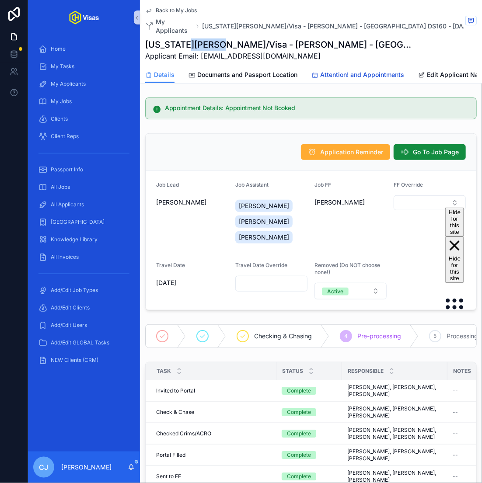
click at [321, 67] on link "Attention! and Appointments" at bounding box center [357, 75] width 93 height 17
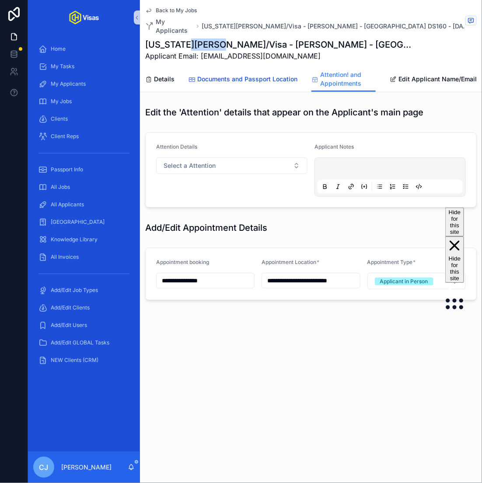
click at [261, 75] on span "Documents and Passport Location" at bounding box center [247, 79] width 100 height 9
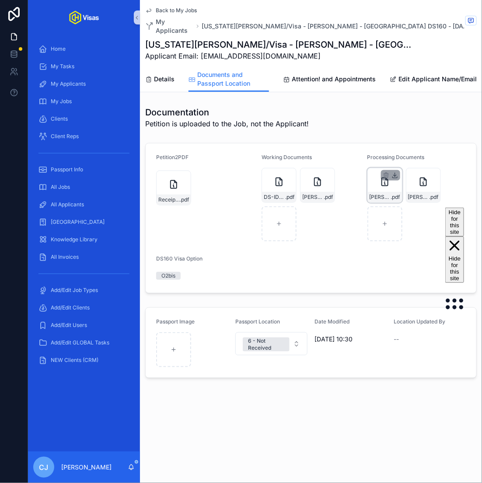
click at [393, 172] on icon "scrollable content" at bounding box center [394, 175] width 7 height 7
click at [162, 75] on span "Details" at bounding box center [164, 79] width 21 height 9
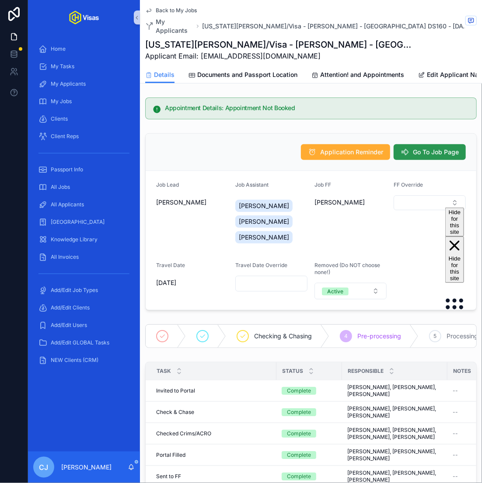
click at [425, 144] on button "Go To Job Page" at bounding box center [430, 152] width 72 height 16
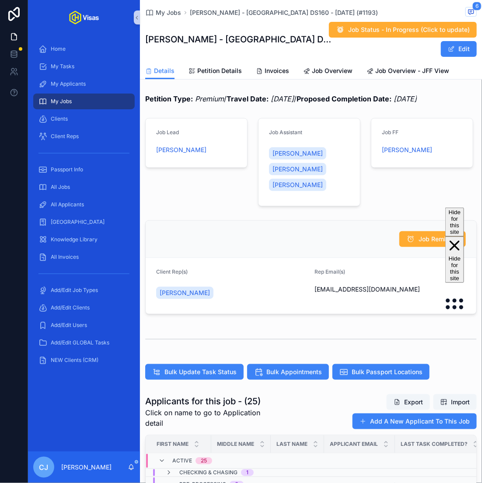
scroll to position [242, 0]
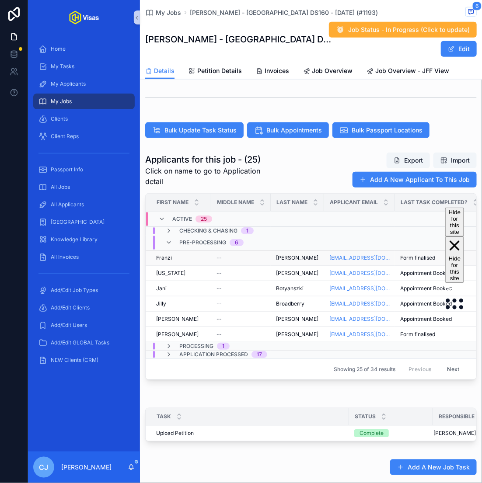
click at [300, 256] on div "[PERSON_NAME] [PERSON_NAME]" at bounding box center [297, 258] width 43 height 7
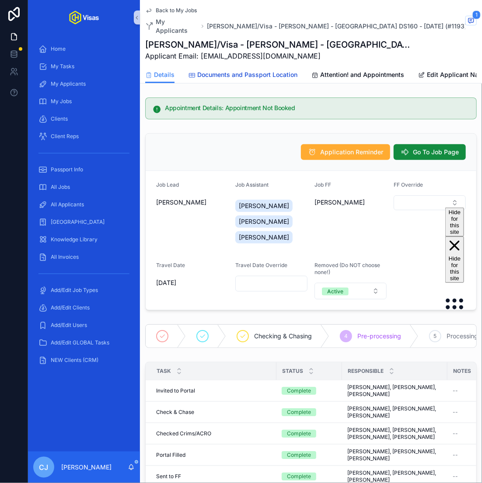
click at [279, 70] on span "Documents and Passport Location" at bounding box center [247, 74] width 100 height 9
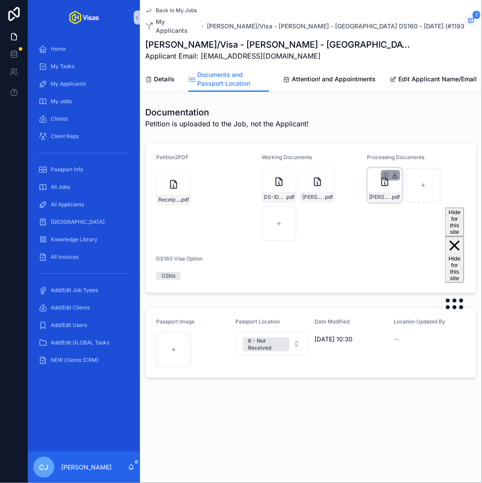
click at [394, 175] on icon "scrollable content" at bounding box center [394, 175] width 3 height 1
